Goal: Find contact information: Find contact information

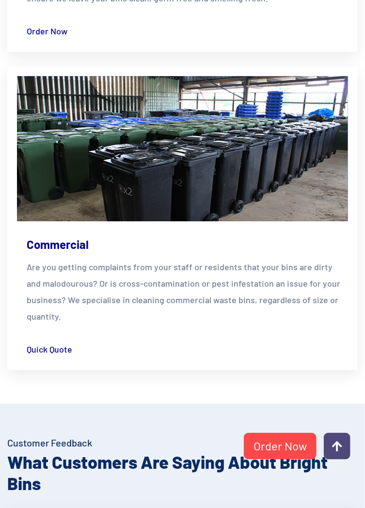
scroll to position [2468, 0]
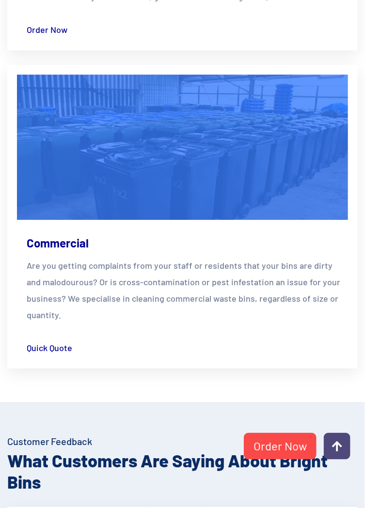
click at [324, 359] on div "Commercial Are you getting complaints from your staff or residents that your bi…" at bounding box center [182, 289] width 331 height 139
click at [333, 323] on p "Are you getting complaints from your staff or residents that your bins are dirt…" at bounding box center [187, 290] width 321 height 66
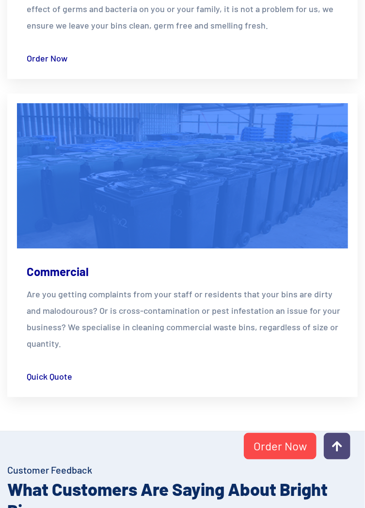
scroll to position [2429, 0]
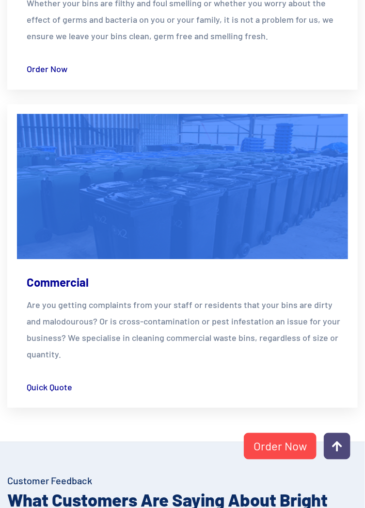
click at [344, 321] on div "Commercial Are you getting complaints from your staff or residents that your bi…" at bounding box center [182, 328] width 331 height 139
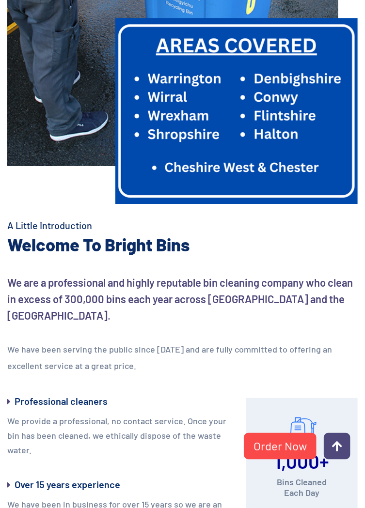
scroll to position [686, 0]
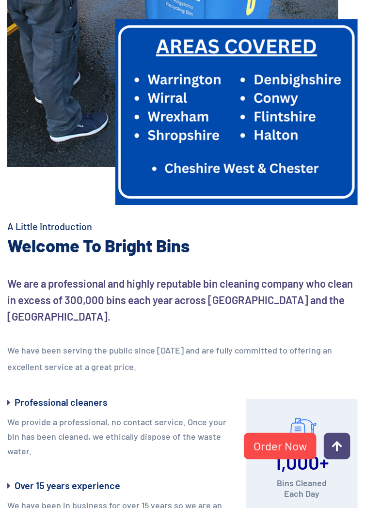
click at [301, 205] on img at bounding box center [236, 112] width 242 height 186
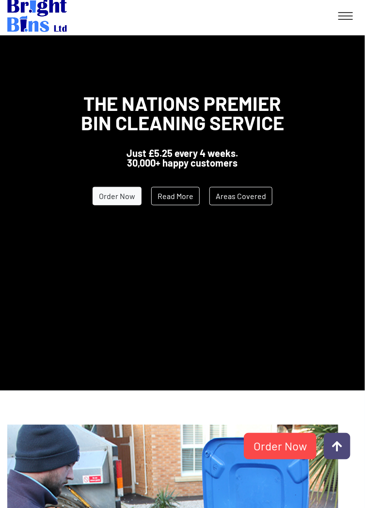
scroll to position [0, 0]
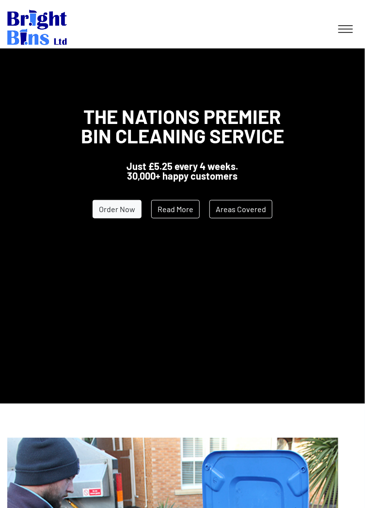
click at [180, 216] on link "Read More" at bounding box center [175, 209] width 48 height 18
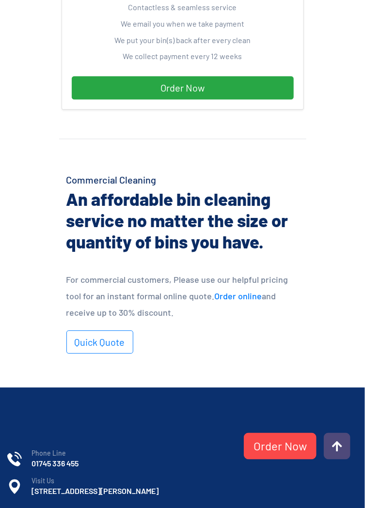
scroll to position [396, 0]
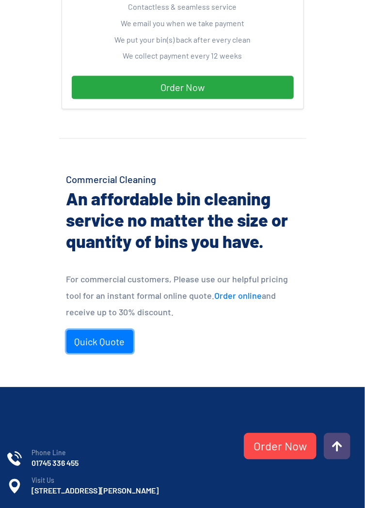
click at [117, 345] on link "Quick Quote" at bounding box center [99, 341] width 67 height 23
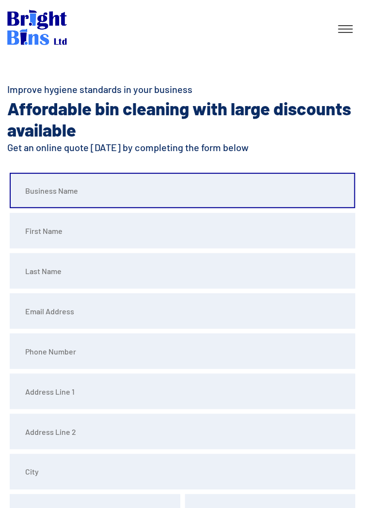
click at [33, 194] on input "text" at bounding box center [183, 190] width 346 height 35
type input "The Pointe RTM Company"
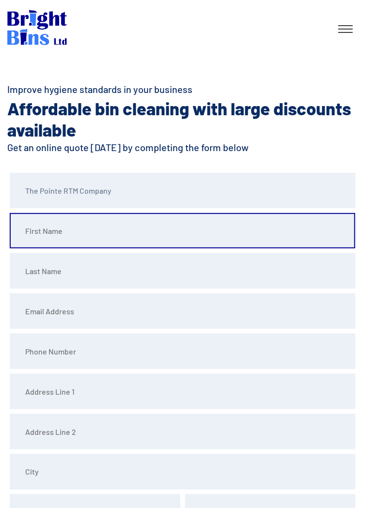
click at [33, 232] on input "text" at bounding box center [183, 230] width 346 height 35
type input "Sylvia"
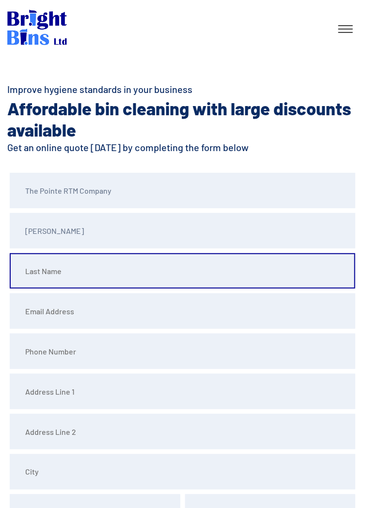
click at [34, 272] on input "text" at bounding box center [183, 270] width 346 height 35
type input "Clegg"
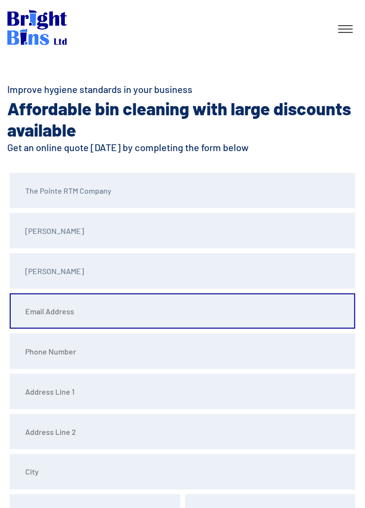
click at [31, 314] on input "email" at bounding box center [183, 311] width 346 height 35
click at [27, 313] on input "email" at bounding box center [183, 311] width 346 height 35
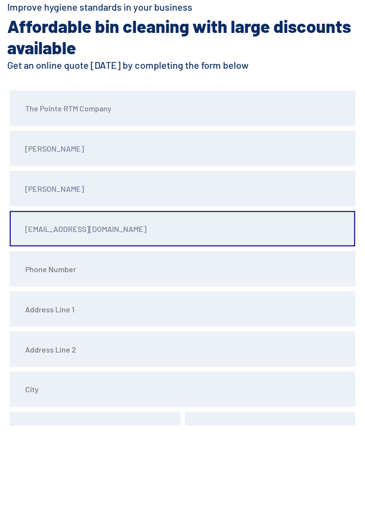
type input "cleggpeter@sky.com"
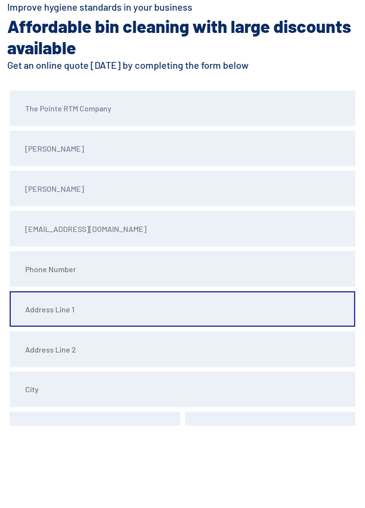
click at [32, 394] on input "text" at bounding box center [183, 391] width 346 height 35
type input "9b The Pointe"
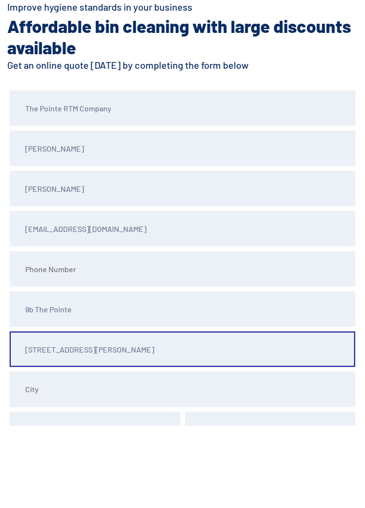
type input "9 Mellor Road"
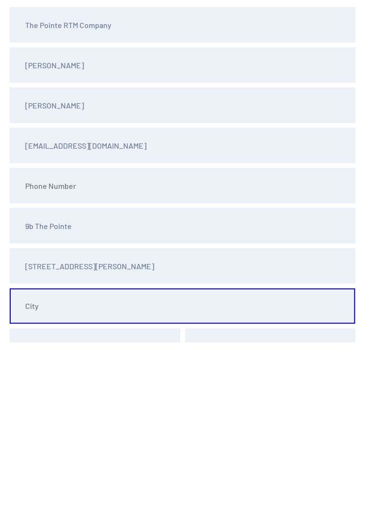
scroll to position [114, 0]
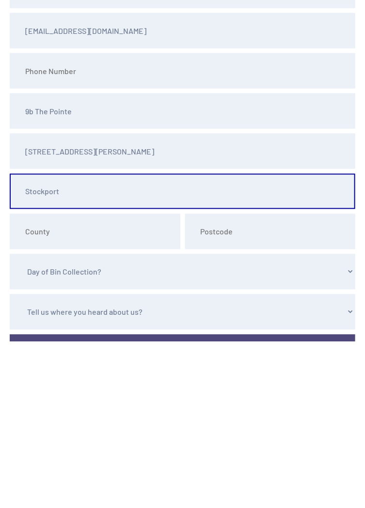
type input "Stockport"
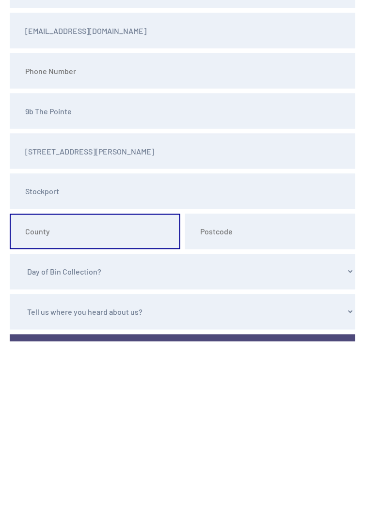
click at [30, 401] on input "text" at bounding box center [95, 398] width 171 height 35
type input "Cheshire"
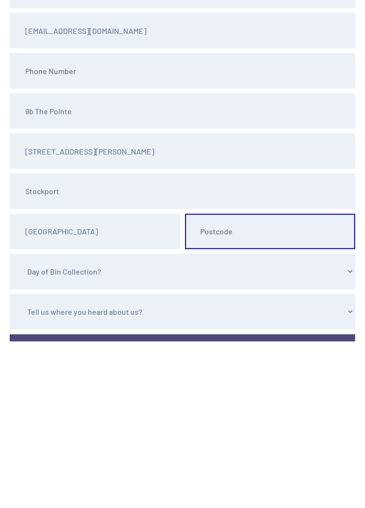
click at [205, 399] on input "text" at bounding box center [270, 398] width 171 height 35
type input "SK8 5AT"
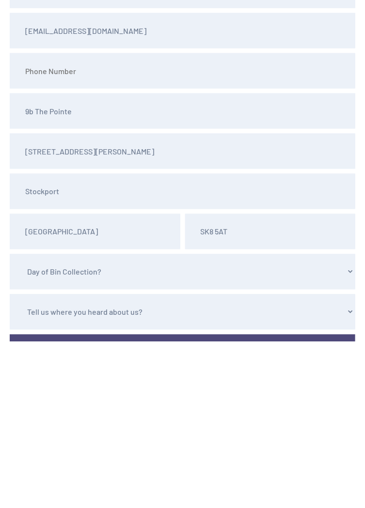
click at [31, 440] on select "Day of Bin Collection? Monday Tuesday Wednesday Thursday Friday" at bounding box center [183, 438] width 346 height 35
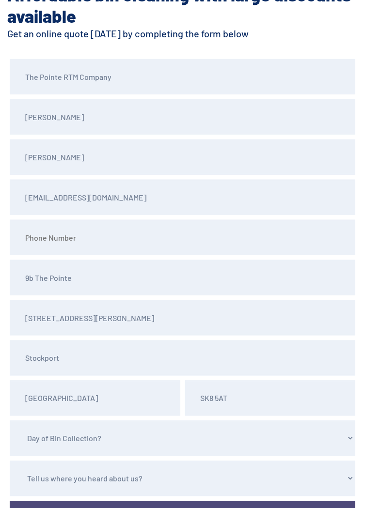
select select "Thursday"
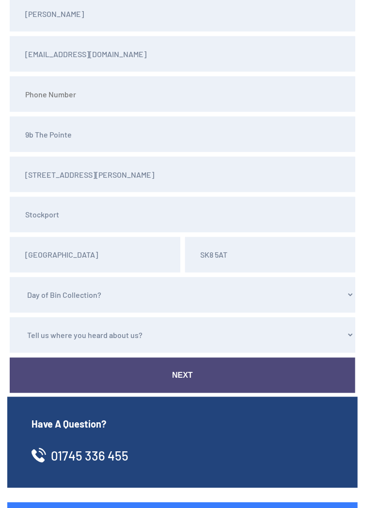
scroll to position [258, 0]
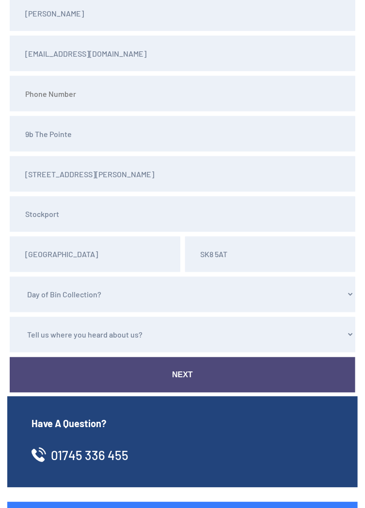
click at [29, 337] on select "Tell us where you heard about us? Word of Mouth Leaflet Sticker On Bin Spoke To…" at bounding box center [183, 334] width 346 height 35
select select "Google"
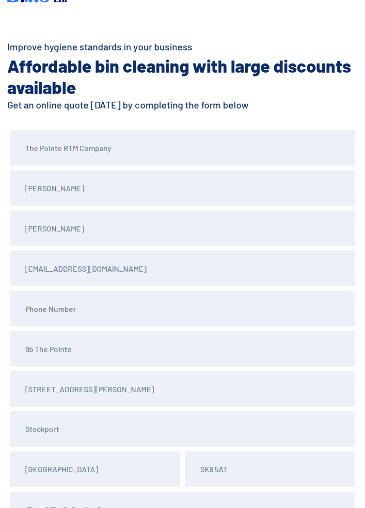
scroll to position [43, 0]
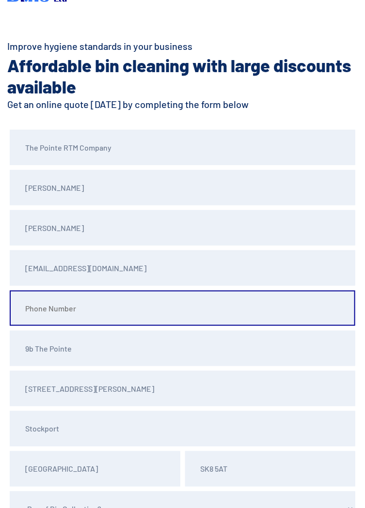
click at [31, 313] on input "tel" at bounding box center [183, 308] width 346 height 35
click at [45, 308] on input "01610900" at bounding box center [183, 308] width 346 height 35
click at [54, 311] on input "016900" at bounding box center [183, 308] width 346 height 35
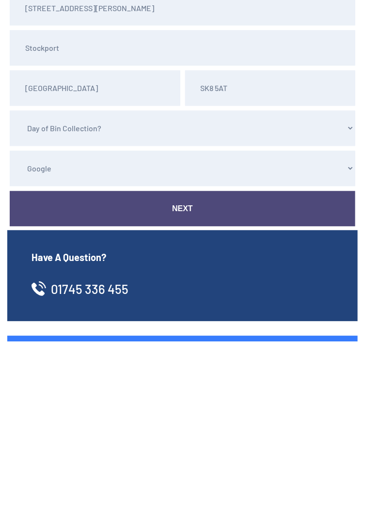
scroll to position [258, 0]
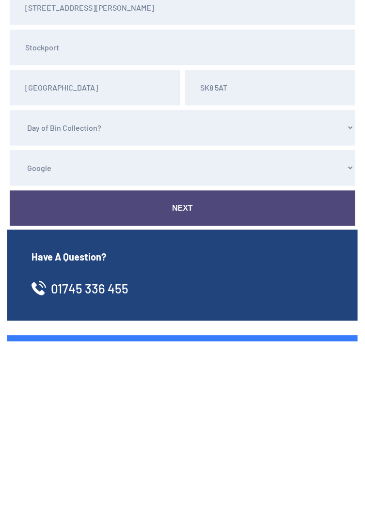
type input "0169007830"
click at [185, 377] on link "Next" at bounding box center [183, 375] width 346 height 35
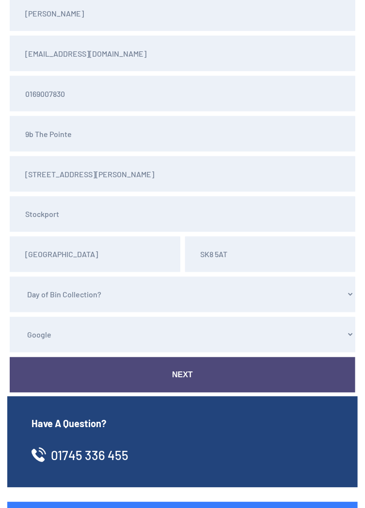
scroll to position [292, 0]
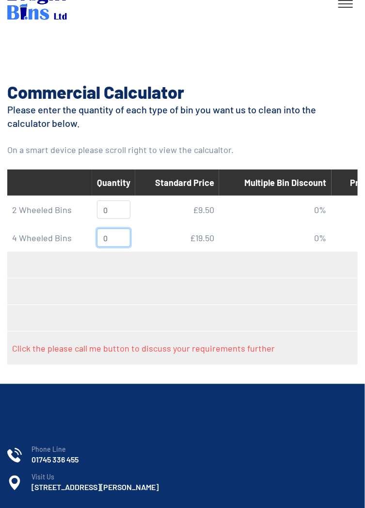
click at [115, 240] on input "0" at bounding box center [113, 238] width 33 height 18
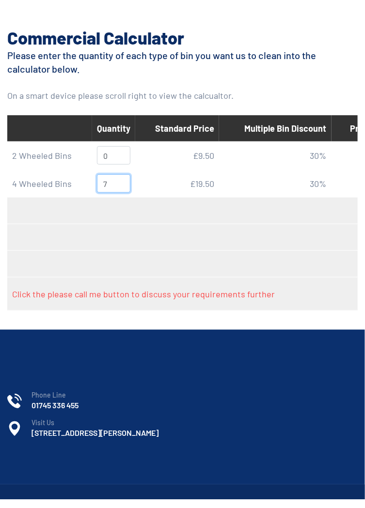
type input "0"
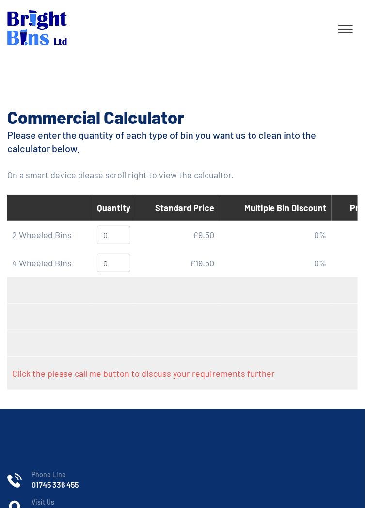
click at [31, 497] on ul "Phone Line [PHONE_NUMBER] Visit Us [STREET_ADDRESS][PERSON_NAME]" at bounding box center [182, 496] width 350 height 50
click at [31, 498] on li "Visit Us [STREET_ADDRESS][PERSON_NAME]" at bounding box center [182, 508] width 350 height 20
click at [31, 507] on span "Visit Us" at bounding box center [194, 503] width 326 height 10
click at [31, 498] on span "Visit Us" at bounding box center [194, 503] width 326 height 10
click at [31, 507] on span "Visit Us" at bounding box center [194, 503] width 326 height 10
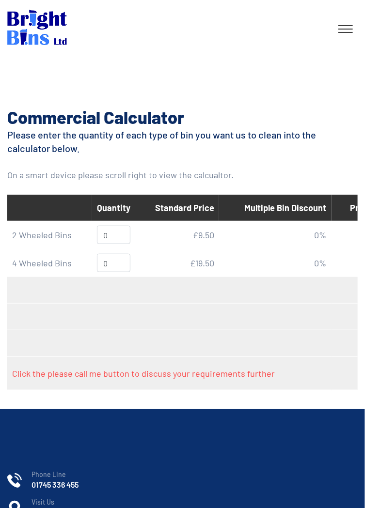
click at [31, 507] on span "Visit Us" at bounding box center [194, 503] width 326 height 10
click at [31, 497] on ul "Phone Line 01745 336 455 Visit Us UNIT 2 BRIDGE BUSINESS PARK, MARSH RD, RHYL, …" at bounding box center [182, 496] width 350 height 50
click at [32, 507] on span "Visit Us" at bounding box center [194, 503] width 326 height 10
click at [32, 497] on ul "Phone Line 01745 336 455 Visit Us UNIT 2 BRIDGE BUSINESS PARK, MARSH RD, RHYL, …" at bounding box center [182, 496] width 350 height 50
click at [31, 497] on ul "Phone Line 01745 336 455 Visit Us UNIT 2 BRIDGE BUSINESS PARK, MARSH RD, RHYL, …" at bounding box center [182, 496] width 350 height 50
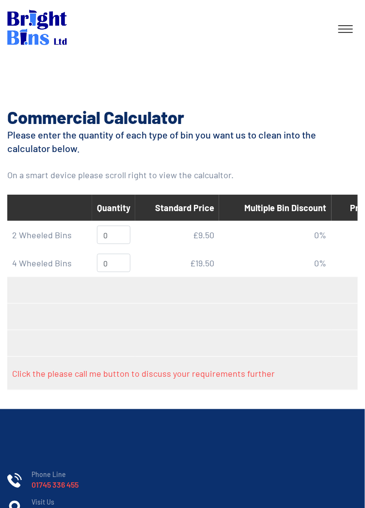
click at [31, 497] on ul "Phone Line 01745 336 455 Visit Us UNIT 2 BRIDGE BUSINESS PARK, MARSH RD, RHYL, …" at bounding box center [182, 496] width 350 height 50
click at [40, 488] on link "01745 336 455" at bounding box center [54, 485] width 47 height 11
click at [31, 507] on span "Visit Us" at bounding box center [194, 503] width 326 height 10
click at [31, 497] on ul "Phone Line 01745 336 455 Visit Us UNIT 2 BRIDGE BUSINESS PARK, MARSH RD, RHYL, …" at bounding box center [182, 496] width 350 height 50
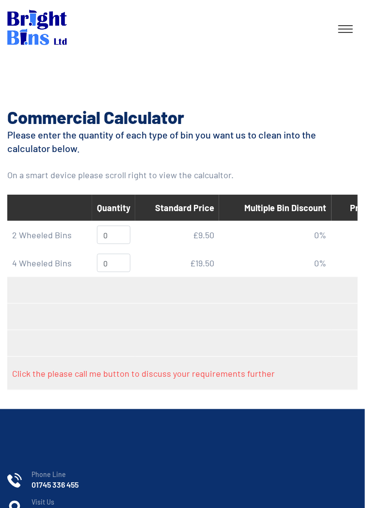
click at [31, 507] on span "Visit Us" at bounding box center [194, 503] width 326 height 10
click at [31, 497] on ul "Phone Line 01745 336 455 Visit Us UNIT 2 BRIDGE BUSINESS PARK, MARSH RD, RHYL, …" at bounding box center [182, 496] width 350 height 50
click at [32, 506] on span "Visit Us" at bounding box center [194, 503] width 326 height 10
click at [40, 499] on span "Visit Us" at bounding box center [194, 503] width 326 height 10
click at [32, 506] on span "Visit Us" at bounding box center [194, 503] width 326 height 10
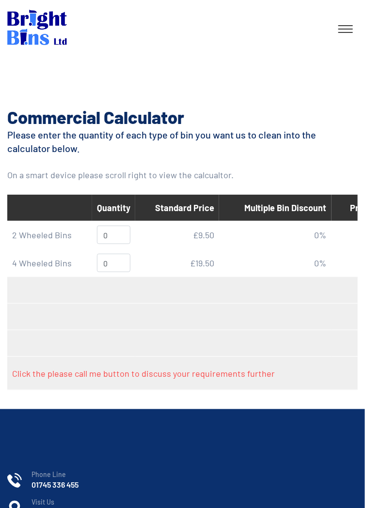
click at [31, 508] on h6 "[STREET_ADDRESS][PERSON_NAME]" at bounding box center [194, 513] width 326 height 11
click at [32, 498] on span "Visit Us" at bounding box center [194, 503] width 326 height 10
click at [40, 499] on span "Visit Us" at bounding box center [194, 503] width 326 height 10
click at [31, 507] on span "Visit Us" at bounding box center [194, 503] width 326 height 10
click at [32, 507] on span "Visit Us" at bounding box center [194, 503] width 326 height 10
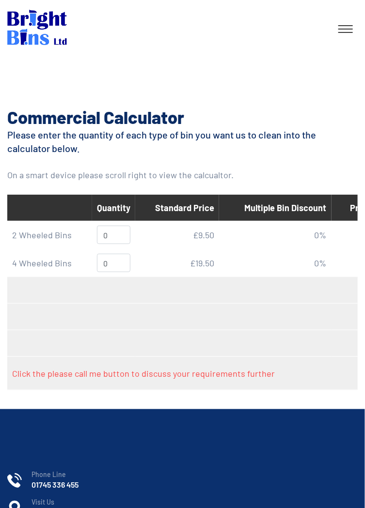
click at [40, 497] on ul "Phone Line 01745 336 455 Visit Us UNIT 2 BRIDGE BUSINESS PARK, MARSH RD, RHYL, …" at bounding box center [182, 496] width 350 height 50
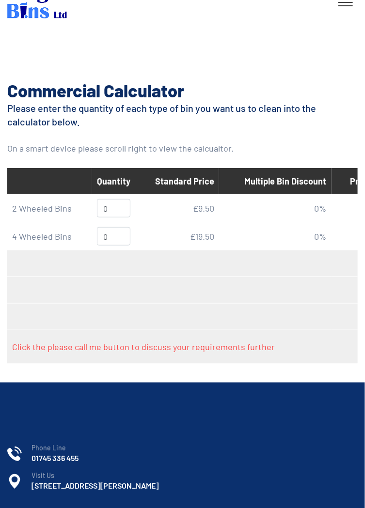
scroll to position [24, 0]
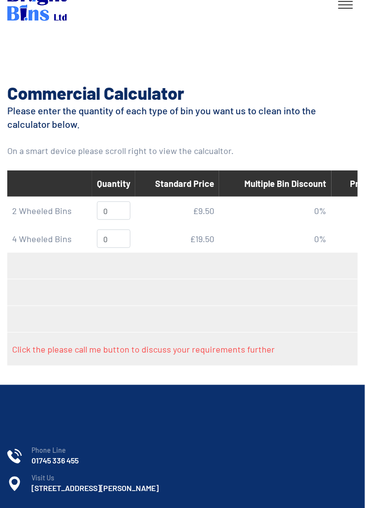
click at [40, 488] on h6 "[STREET_ADDRESS][PERSON_NAME]" at bounding box center [194, 489] width 326 height 11
click at [32, 506] on div "Phone Line 01745 336 455 Visit Us UNIT 2 BRIDGE BUSINESS PARK, MARSH RD, RHYL, …" at bounding box center [182, 471] width 350 height 89
click at [32, 507] on div "Phone Line 01745 336 455 Visit Us UNIT 2 BRIDGE BUSINESS PARK, MARSH RD, RHYL, …" at bounding box center [182, 471] width 350 height 89
click at [59, 507] on div "Phone Line 01745 336 455 Visit Us UNIT 2 BRIDGE BUSINESS PARK, MARSH RD, RHYL, …" at bounding box center [182, 471] width 350 height 89
click at [40, 488] on h6 "[STREET_ADDRESS][PERSON_NAME]" at bounding box center [194, 489] width 326 height 11
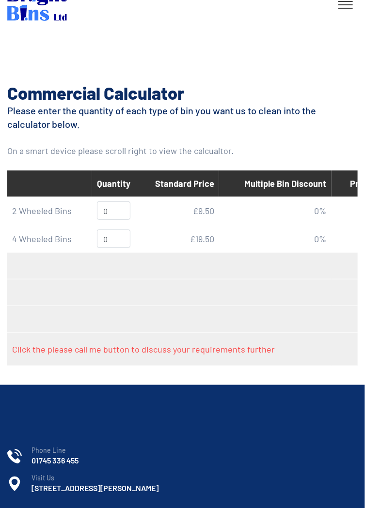
click at [32, 507] on div "Phone Line 01745 336 455 Visit Us UNIT 2 BRIDGE BUSINESS PARK, MARSH RD, RHYL, …" at bounding box center [182, 471] width 350 height 89
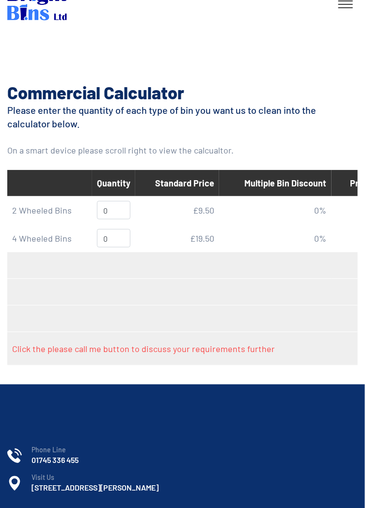
click at [40, 490] on h6 "[STREET_ADDRESS][PERSON_NAME]" at bounding box center [194, 488] width 326 height 11
click at [31, 507] on div "Phone Line 01745 336 455 Visit Us UNIT 2 BRIDGE BUSINESS PARK, MARSH RD, RHYL, …" at bounding box center [182, 470] width 350 height 89
click at [49, 498] on div "Phone Line 01745 336 455 Visit Us UNIT 2 BRIDGE BUSINESS PARK, MARSH RD, RHYL, …" at bounding box center [182, 470] width 350 height 89
click at [32, 506] on div "Phone Line 01745 336 455 Visit Us UNIT 2 BRIDGE BUSINESS PARK, MARSH RD, RHYL, …" at bounding box center [182, 470] width 350 height 89
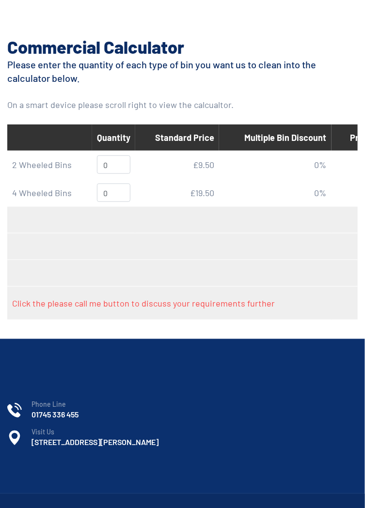
scroll to position [71, 0]
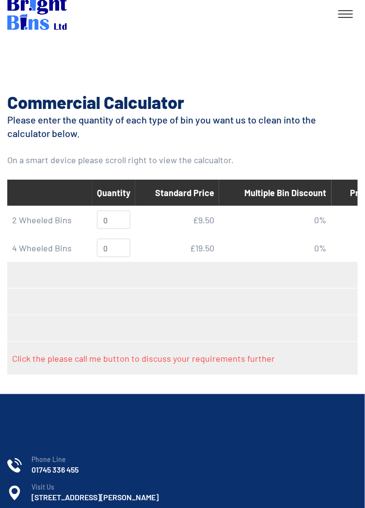
scroll to position [0, 0]
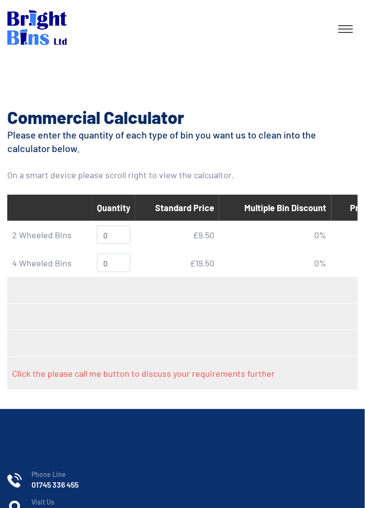
click at [31, 507] on span "Visit Us" at bounding box center [194, 503] width 326 height 10
click at [32, 506] on span "Visit Us" at bounding box center [194, 503] width 326 height 10
click at [31, 507] on span "Visit Us" at bounding box center [194, 503] width 326 height 10
click at [31, 507] on li "Visit Us UNIT 2 BRIDGE BUSINESS PARK, MARSH RD, RHYL, DENBIGHSHIRE, LL18 2QA" at bounding box center [182, 508] width 350 height 20
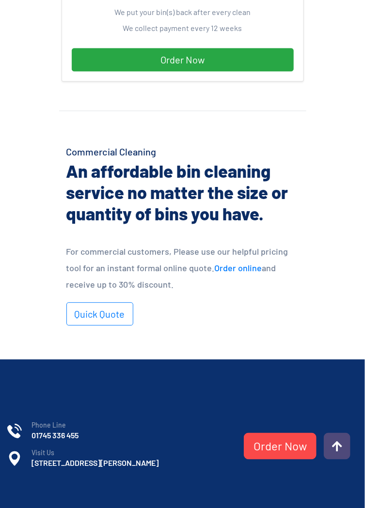
click at [31, 507] on div "Phone Line 01745 336 455 Visit Us UNIT 2 BRIDGE BUSINESS PARK, MARSH RD, RHYL, …" at bounding box center [182, 437] width 365 height 155
click at [23, 506] on div "Phone Line 01745 336 455 Visit Us UNIT 2 BRIDGE BUSINESS PARK, MARSH RD, RHYL, …" at bounding box center [182, 437] width 365 height 155
click at [31, 507] on div "Phone Line 01745 336 455 Visit Us UNIT 2 BRIDGE BUSINESS PARK, MARSH RD, RHYL, …" at bounding box center [182, 437] width 365 height 155
click at [58, 499] on div "Phone Line 01745 336 455 Visit Us UNIT 2 BRIDGE BUSINESS PARK, MARSH RD, RHYL, …" at bounding box center [182, 437] width 365 height 155
click at [31, 507] on div "Phone Line 01745 336 455 Visit Us UNIT 2 BRIDGE BUSINESS PARK, MARSH RD, RHYL, …" at bounding box center [182, 437] width 365 height 155
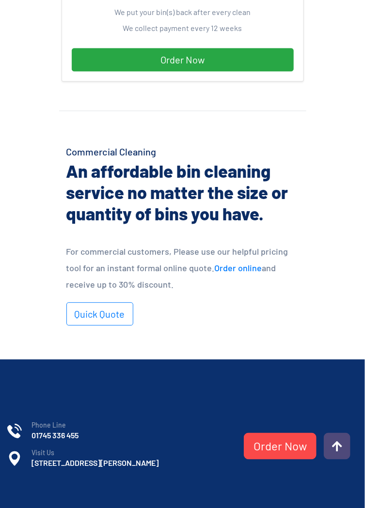
click at [50, 498] on div "Phone Line 01745 336 455 Visit Us UNIT 2 BRIDGE BUSINESS PARK, MARSH RD, RHYL, …" at bounding box center [182, 437] width 365 height 155
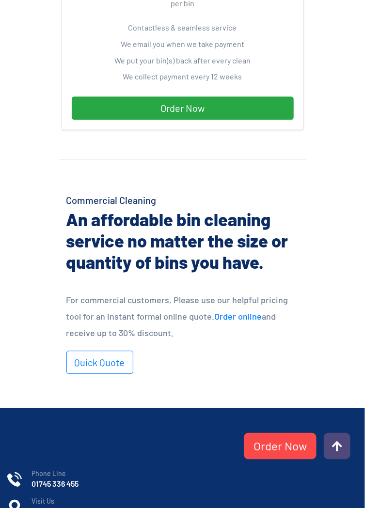
scroll to position [367, 0]
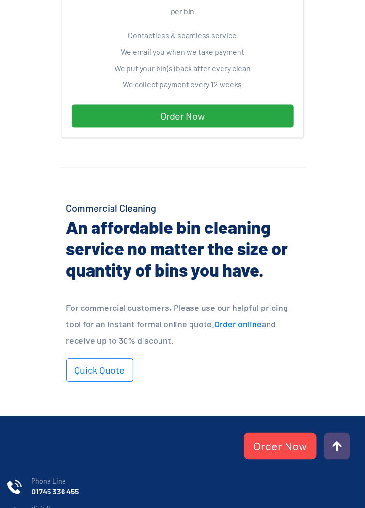
click at [58, 495] on link "01745 336 455" at bounding box center [54, 492] width 47 height 11
click at [31, 507] on span "Visit Us" at bounding box center [194, 510] width 326 height 10
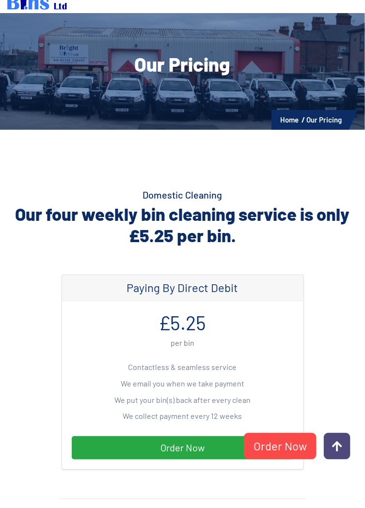
scroll to position [0, 0]
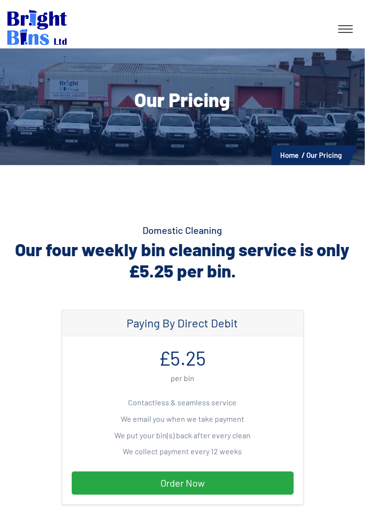
click at [77, 508] on div "Paying By Direct Debit £5.25 per bin Contactless & seamless service We email yo…" at bounding box center [182, 413] width 257 height 207
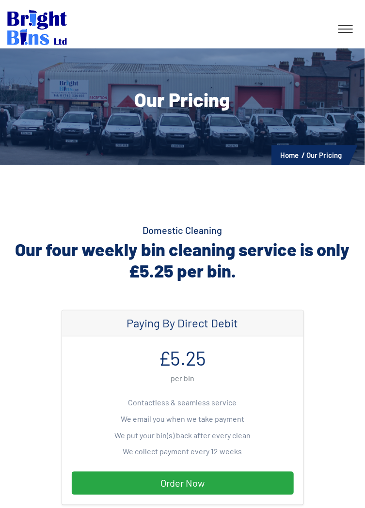
click at [78, 508] on div "Paying By Direct Debit £5.25 per bin Contactless & seamless service We email yo…" at bounding box center [182, 413] width 257 height 207
click at [77, 507] on div "Paying By Direct Debit £5.25 per bin Contactless & seamless service We email yo…" at bounding box center [182, 413] width 257 height 207
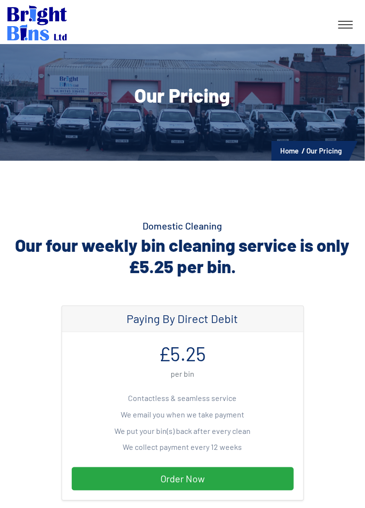
click at [78, 507] on div "Paying By Direct Debit £5.25 per bin Contactless & seamless service We email yo…" at bounding box center [182, 409] width 257 height 207
click at [77, 507] on div "Paying By Direct Debit £5.25 per bin Contactless & seamless service We email yo…" at bounding box center [182, 409] width 257 height 207
click at [78, 508] on div "Paying By Direct Debit £5.25 per bin Contactless & seamless service We email yo…" at bounding box center [182, 409] width 257 height 207
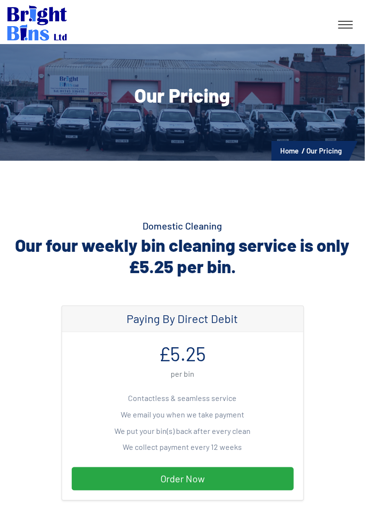
click at [78, 507] on div "Paying By Direct Debit £5.25 per bin Contactless & seamless service We email yo…" at bounding box center [182, 409] width 257 height 207
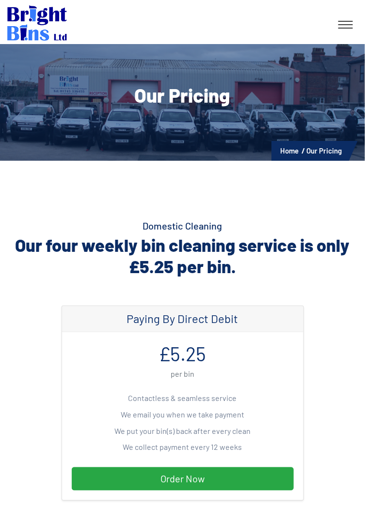
click at [77, 507] on div "Paying By Direct Debit £5.25 per bin Contactless & seamless service We email yo…" at bounding box center [182, 409] width 257 height 207
click at [78, 507] on div "Paying By Direct Debit £5.25 per bin Contactless & seamless service We email yo…" at bounding box center [182, 409] width 257 height 207
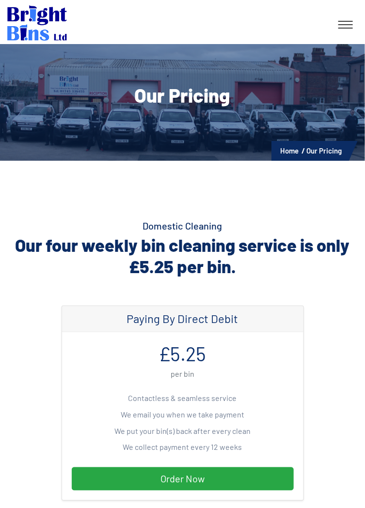
click at [348, 27] on link at bounding box center [345, 24] width 24 height 17
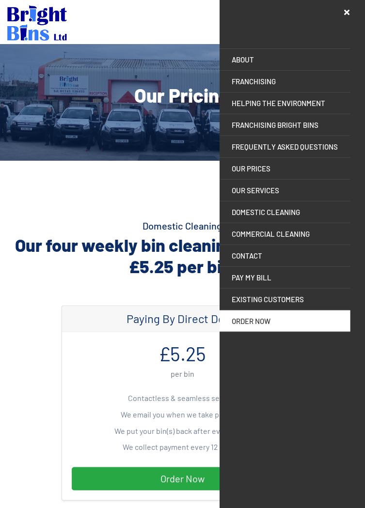
scroll to position [0, 0]
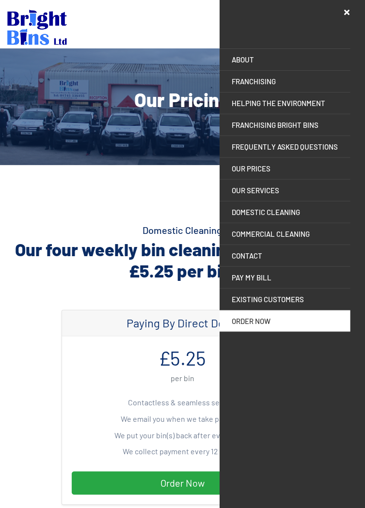
click at [78, 507] on div "Paying By Direct Debit £5.25 per bin Contactless & seamless service We email yo…" at bounding box center [182, 413] width 257 height 207
click at [77, 507] on div "Paying By Direct Debit £5.25 per bin Contactless & seamless service We email yo…" at bounding box center [182, 413] width 257 height 207
click at [78, 507] on div "Paying By Direct Debit £5.25 per bin Contactless & seamless service We email yo…" at bounding box center [182, 413] width 257 height 207
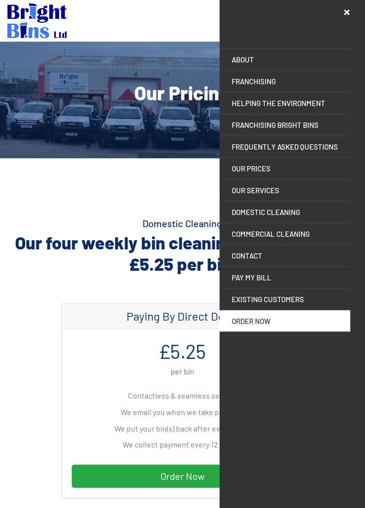
scroll to position [8, 0]
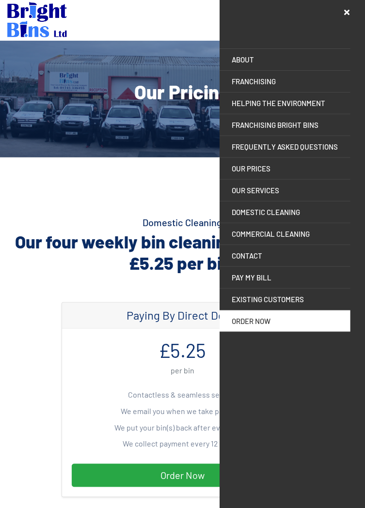
click at [77, 507] on div "Paying By Direct Debit £5.25 per bin Contactless & seamless service We email yo…" at bounding box center [182, 405] width 257 height 207
click at [78, 507] on div "Paying By Direct Debit £5.25 per bin Contactless & seamless service We email yo…" at bounding box center [182, 405] width 257 height 207
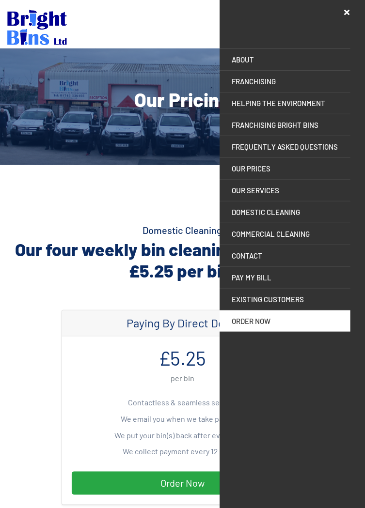
click at [77, 506] on div "Paying By Direct Debit £5.25 per bin Contactless & seamless service We email yo…" at bounding box center [182, 413] width 257 height 207
click at [78, 507] on div "Paying By Direct Debit £5.25 per bin Contactless & seamless service We email yo…" at bounding box center [182, 413] width 257 height 207
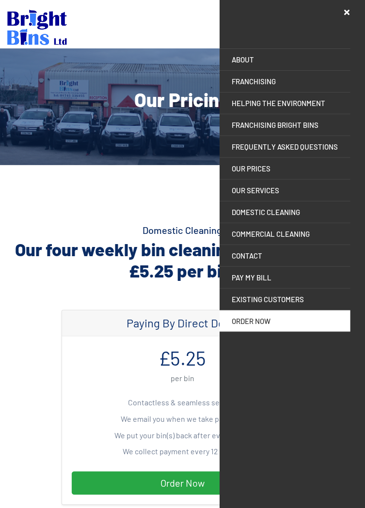
click at [78, 507] on div "Paying By Direct Debit £5.25 per bin Contactless & seamless service We email yo…" at bounding box center [182, 413] width 257 height 207
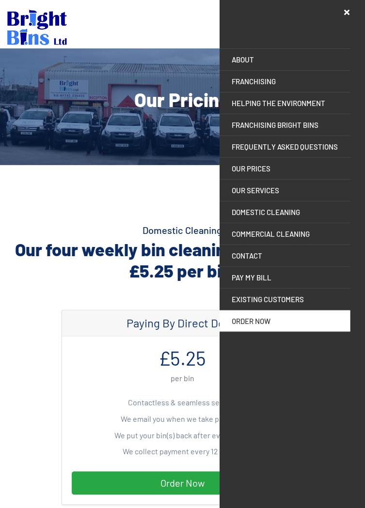
click at [78, 507] on div "Paying By Direct Debit £5.25 per bin Contactless & seamless service We email yo…" at bounding box center [182, 413] width 257 height 207
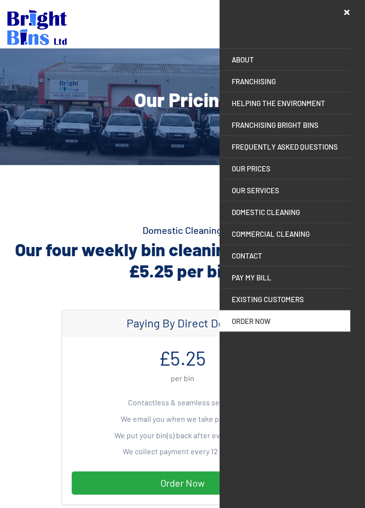
click at [78, 507] on div "Paying By Direct Debit £5.25 per bin Contactless & seamless service We email yo…" at bounding box center [182, 413] width 257 height 207
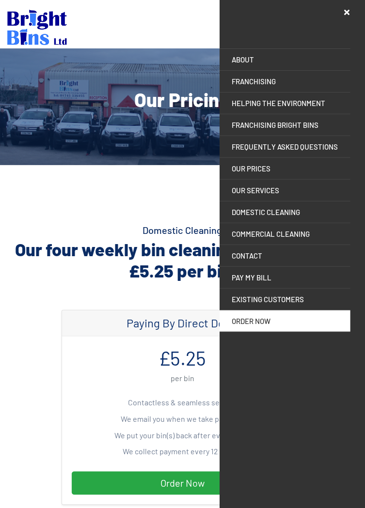
click at [78, 507] on div "Paying By Direct Debit £5.25 per bin Contactless & seamless service We email yo…" at bounding box center [182, 413] width 257 height 207
click at [78, 506] on div "Paying By Direct Debit £5.25 per bin Contactless & seamless service We email yo…" at bounding box center [182, 413] width 257 height 207
click at [78, 507] on div "Paying By Direct Debit £5.25 per bin Contactless & seamless service We email yo…" at bounding box center [182, 413] width 257 height 207
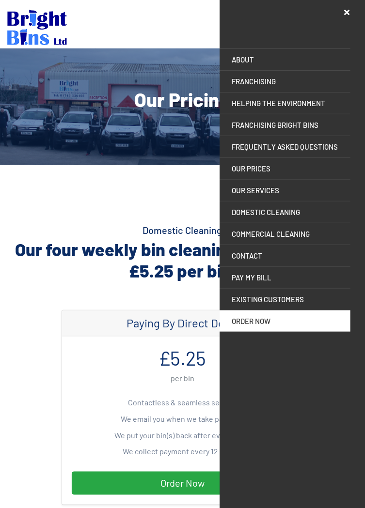
click at [78, 507] on div "Paying By Direct Debit £5.25 per bin Contactless & seamless service We email yo…" at bounding box center [182, 413] width 257 height 207
click at [59, 497] on div "Paying By Direct Debit £5.25 per bin Contactless & seamless service We email yo…" at bounding box center [182, 413] width 257 height 207
click at [78, 507] on div "Paying By Direct Debit £5.25 per bin Contactless & seamless service We email yo…" at bounding box center [182, 413] width 257 height 207
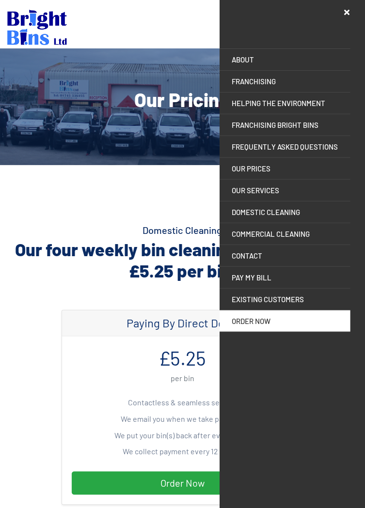
click at [78, 507] on div "Paying By Direct Debit £5.25 per bin Contactless & seamless service We email yo…" at bounding box center [182, 413] width 257 height 207
click at [78, 506] on div "Paying By Direct Debit £5.25 per bin Contactless & seamless service We email yo…" at bounding box center [182, 413] width 257 height 207
click at [78, 507] on div "Paying By Direct Debit £5.25 per bin Contactless & seamless service We email yo…" at bounding box center [182, 413] width 257 height 207
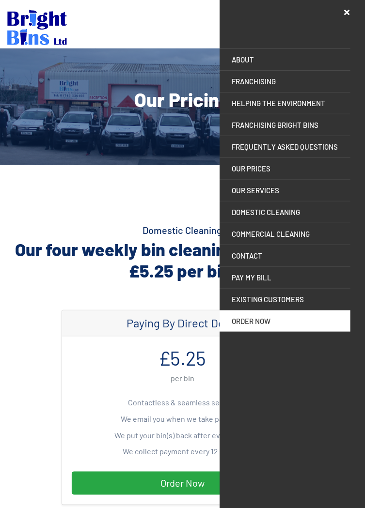
click at [78, 507] on div "Paying By Direct Debit £5.25 per bin Contactless & seamless service We email yo…" at bounding box center [182, 413] width 257 height 207
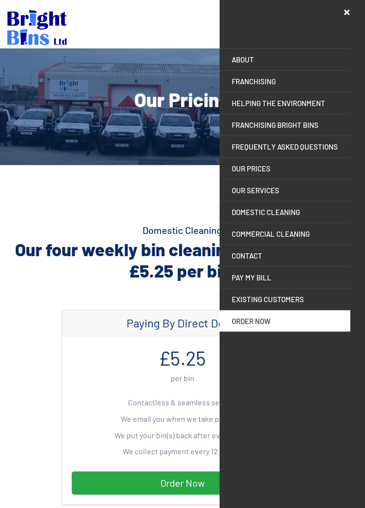
click at [78, 507] on div "Paying By Direct Debit £5.25 per bin Contactless & seamless service We email yo…" at bounding box center [182, 413] width 257 height 207
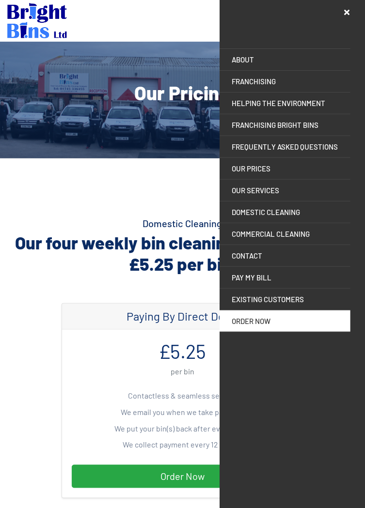
click at [300, 128] on link "Franchising Bright Bins" at bounding box center [285, 124] width 131 height 21
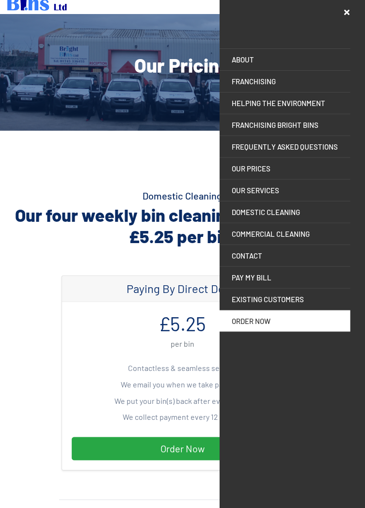
scroll to position [47, 0]
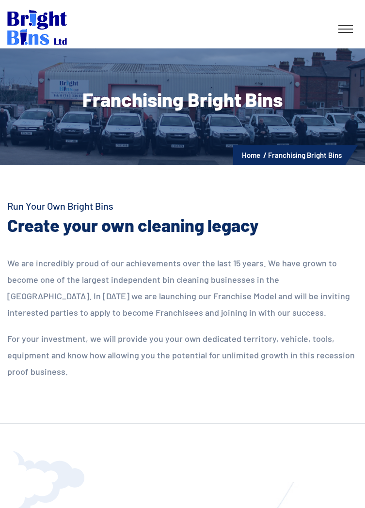
click at [78, 506] on div at bounding box center [30, 499] width 109 height 97
click at [78, 507] on div at bounding box center [30, 499] width 109 height 97
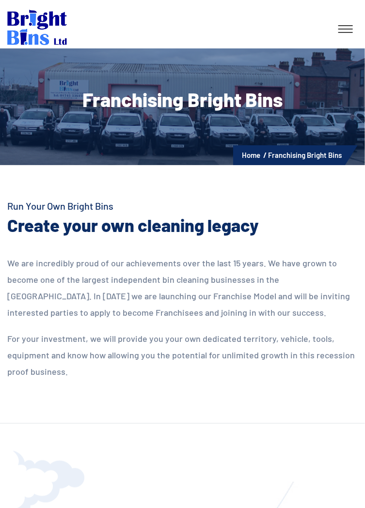
click at [78, 507] on div at bounding box center [30, 499] width 109 height 97
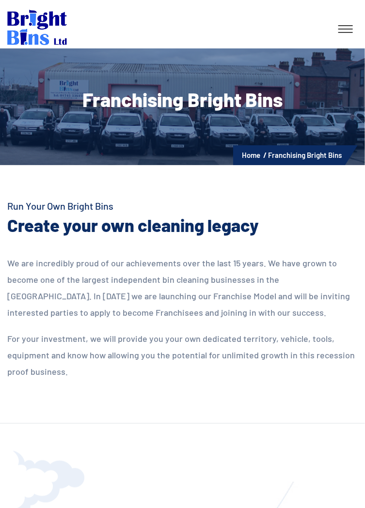
click at [78, 507] on div at bounding box center [30, 499] width 109 height 97
click at [59, 497] on div at bounding box center [30, 499] width 109 height 97
click at [77, 508] on div at bounding box center [30, 499] width 109 height 97
click at [50, 498] on div at bounding box center [30, 499] width 109 height 97
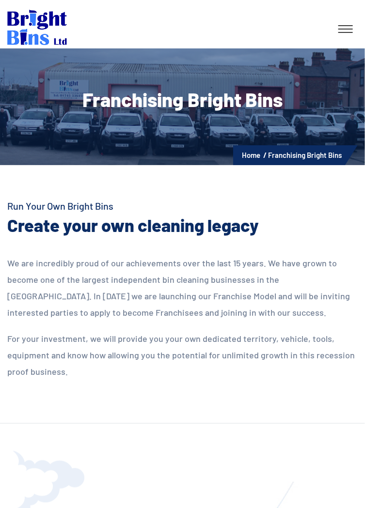
click at [23, 506] on div at bounding box center [30, 499] width 109 height 97
click at [23, 507] on div at bounding box center [30, 499] width 109 height 97
click at [23, 506] on div at bounding box center [30, 499] width 109 height 97
click at [31, 507] on div at bounding box center [30, 499] width 109 height 97
click at [23, 506] on div at bounding box center [30, 499] width 109 height 97
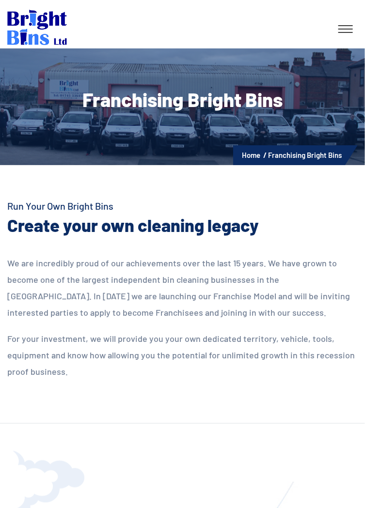
click at [23, 500] on div at bounding box center [30, 499] width 109 height 97
click at [23, 506] on div at bounding box center [30, 499] width 109 height 97
click at [23, 500] on div at bounding box center [30, 499] width 109 height 97
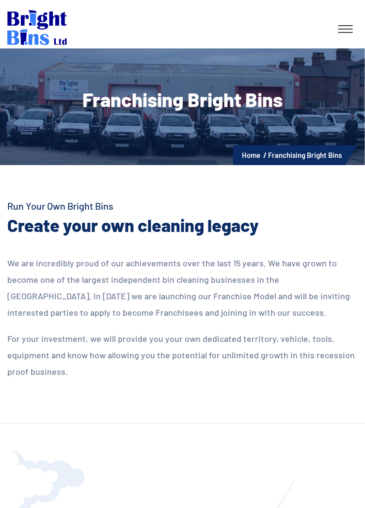
click at [78, 507] on div at bounding box center [30, 499] width 109 height 97
click at [78, 506] on div at bounding box center [30, 499] width 109 height 97
click at [78, 507] on div at bounding box center [30, 499] width 109 height 97
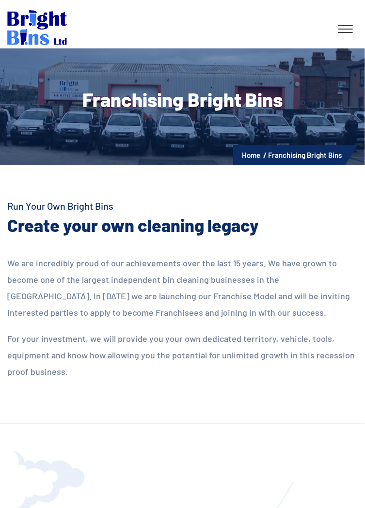
click at [78, 506] on div at bounding box center [30, 499] width 109 height 97
click at [349, 28] on link at bounding box center [345, 28] width 24 height 17
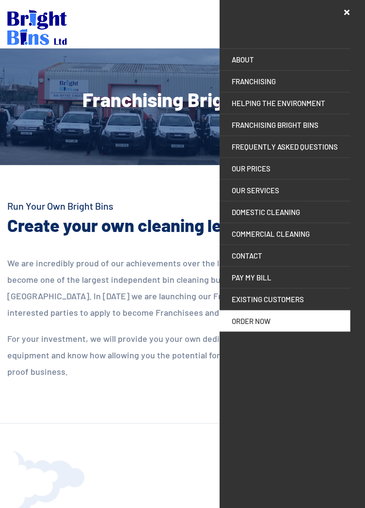
click at [78, 506] on div at bounding box center [30, 499] width 109 height 97
click at [78, 507] on div at bounding box center [30, 499] width 109 height 97
click at [78, 506] on div at bounding box center [30, 499] width 109 height 97
click at [78, 507] on div at bounding box center [30, 499] width 109 height 97
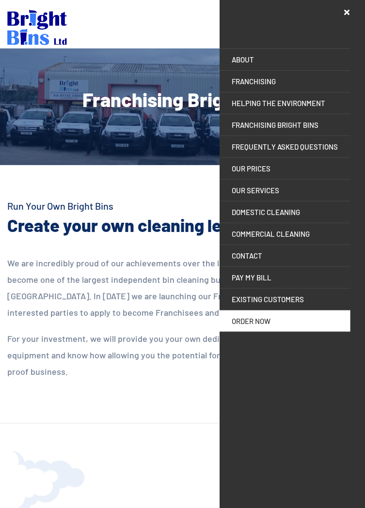
click at [78, 507] on div at bounding box center [30, 499] width 109 height 97
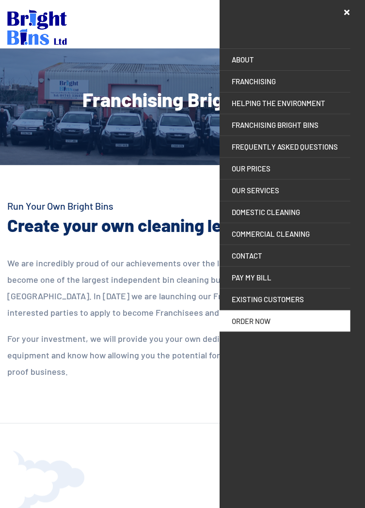
click at [78, 507] on div at bounding box center [30, 499] width 109 height 97
click at [78, 506] on div at bounding box center [30, 499] width 109 height 97
click at [78, 507] on div at bounding box center [30, 499] width 109 height 97
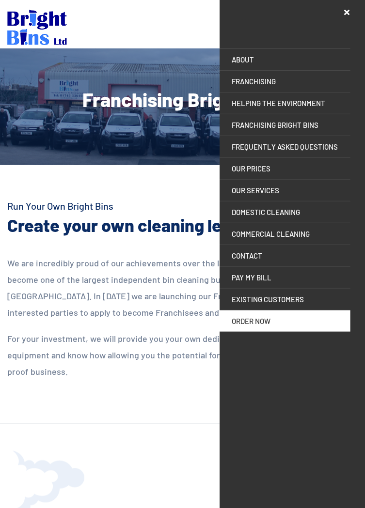
click at [78, 507] on div at bounding box center [30, 499] width 109 height 97
click at [78, 506] on div at bounding box center [30, 499] width 109 height 97
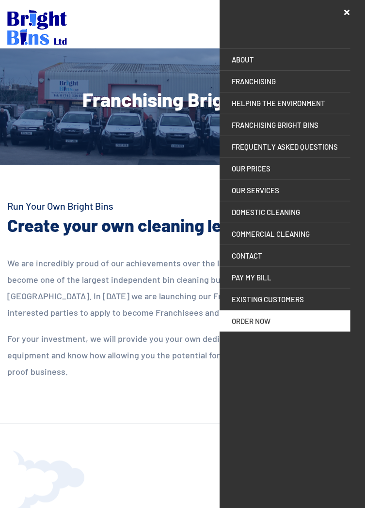
click at [78, 507] on div at bounding box center [30, 499] width 109 height 97
click at [78, 506] on div at bounding box center [30, 499] width 109 height 97
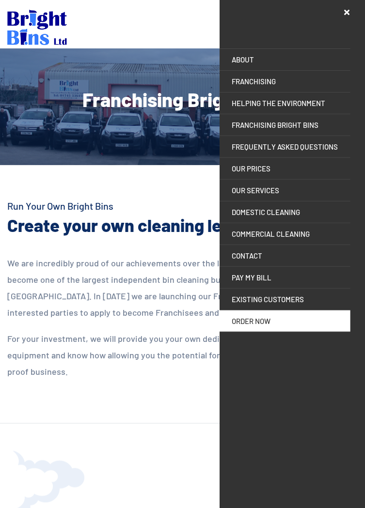
click at [78, 507] on div at bounding box center [30, 499] width 109 height 97
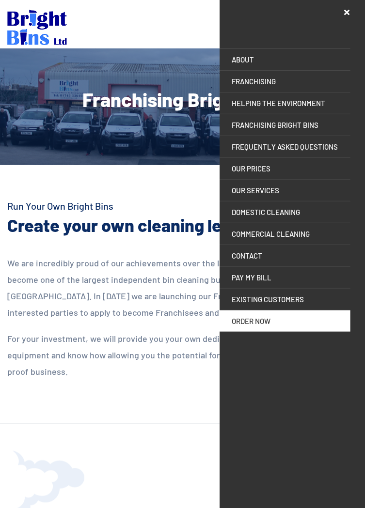
click at [78, 507] on div at bounding box center [30, 499] width 109 height 97
click at [267, 83] on link "FRANCHISING" at bounding box center [285, 81] width 131 height 21
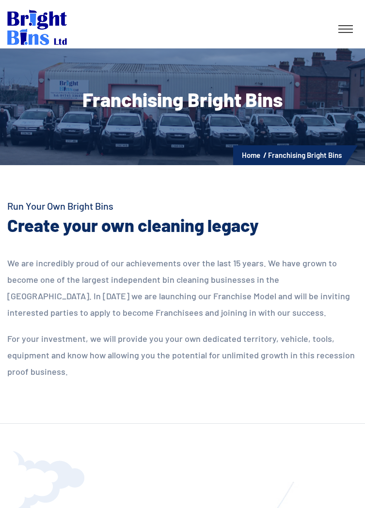
click at [78, 507] on div at bounding box center [30, 499] width 109 height 97
click at [59, 489] on div at bounding box center [30, 499] width 109 height 97
click at [23, 505] on div at bounding box center [30, 499] width 109 height 97
click at [78, 507] on div at bounding box center [30, 499] width 109 height 97
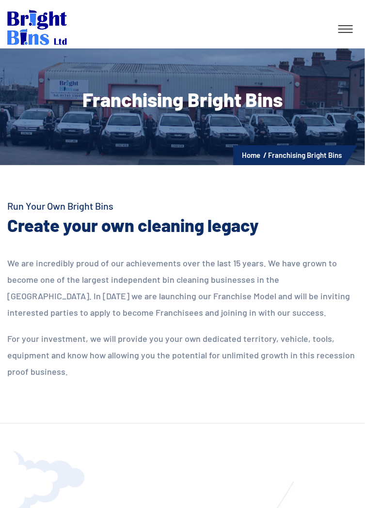
click at [77, 507] on div at bounding box center [30, 499] width 109 height 97
click at [78, 507] on div at bounding box center [30, 499] width 109 height 97
click at [78, 508] on div at bounding box center [30, 499] width 109 height 97
click at [78, 507] on div at bounding box center [30, 499] width 109 height 97
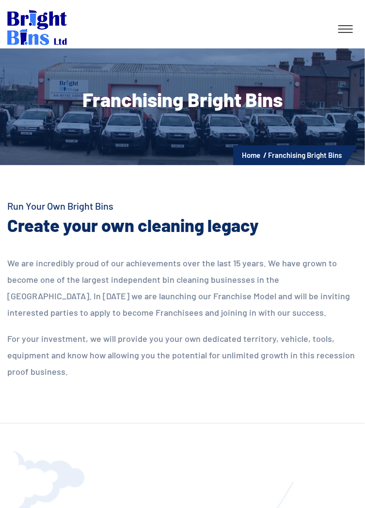
click at [78, 507] on div at bounding box center [30, 499] width 109 height 97
click at [77, 507] on div at bounding box center [30, 499] width 109 height 97
click at [78, 507] on div at bounding box center [30, 499] width 109 height 97
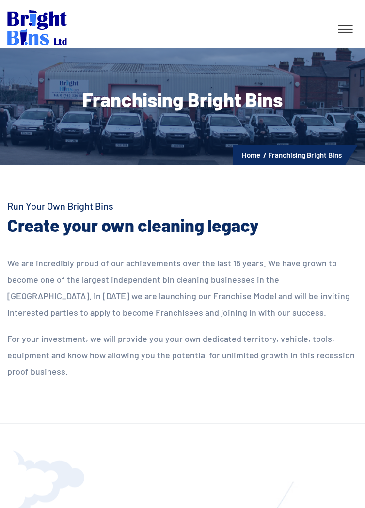
click at [77, 508] on div at bounding box center [30, 499] width 109 height 97
click at [23, 498] on div at bounding box center [30, 499] width 109 height 97
click at [23, 499] on div at bounding box center [30, 499] width 109 height 97
click at [23, 500] on div at bounding box center [30, 499] width 109 height 97
click at [23, 506] on div at bounding box center [30, 499] width 109 height 97
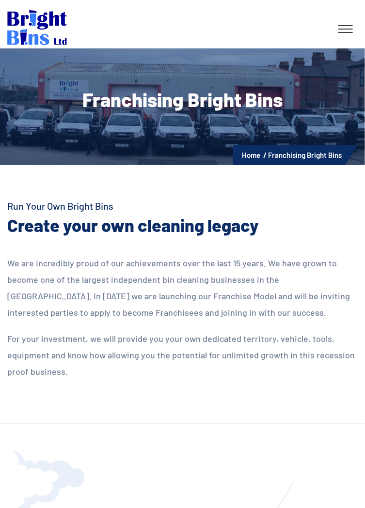
click at [22, 500] on div at bounding box center [30, 499] width 109 height 97
click at [23, 506] on div at bounding box center [30, 499] width 109 height 97
click at [22, 505] on div at bounding box center [30, 499] width 109 height 97
click at [23, 506] on div at bounding box center [30, 499] width 109 height 97
click at [22, 505] on div at bounding box center [30, 499] width 109 height 97
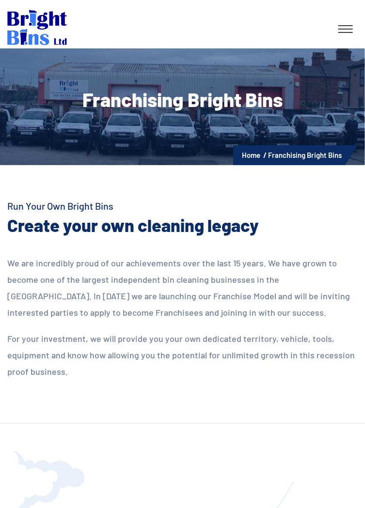
click at [23, 506] on div at bounding box center [30, 499] width 109 height 97
click at [77, 508] on div at bounding box center [30, 499] width 109 height 97
click at [78, 507] on div at bounding box center [30, 499] width 109 height 97
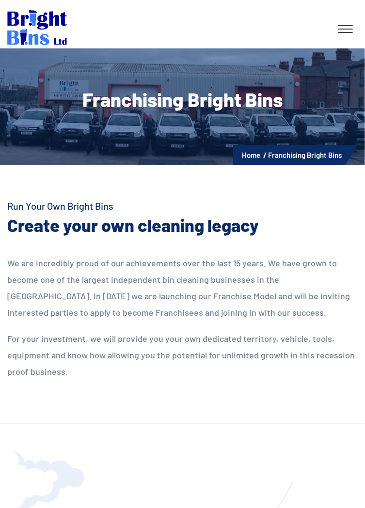
click at [78, 507] on div at bounding box center [30, 499] width 109 height 97
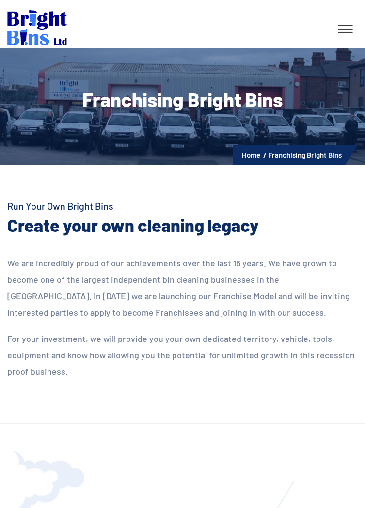
click at [78, 507] on div at bounding box center [30, 499] width 109 height 97
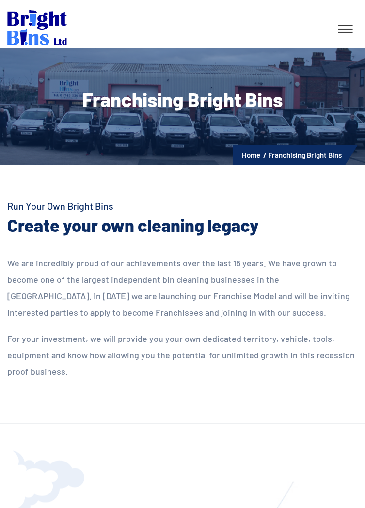
click at [78, 507] on div at bounding box center [30, 499] width 109 height 97
click at [41, 488] on div at bounding box center [30, 499] width 109 height 97
click at [78, 507] on div at bounding box center [30, 499] width 109 height 97
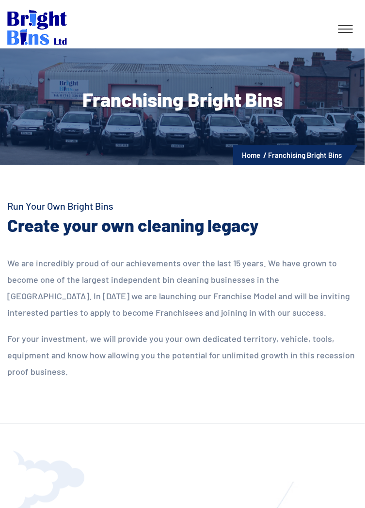
click at [78, 507] on div at bounding box center [30, 499] width 109 height 97
click at [347, 32] on icon at bounding box center [345, 32] width 15 height 1
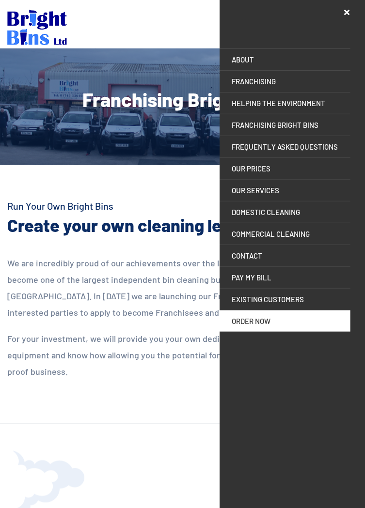
click at [78, 507] on div at bounding box center [30, 499] width 109 height 97
click at [59, 488] on div at bounding box center [30, 499] width 109 height 97
click at [78, 507] on div at bounding box center [30, 499] width 109 height 97
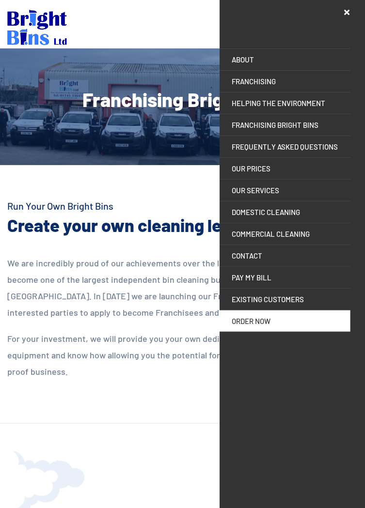
click at [78, 507] on div at bounding box center [30, 499] width 109 height 97
click at [78, 506] on div at bounding box center [30, 499] width 109 height 97
click at [78, 507] on div at bounding box center [30, 499] width 109 height 97
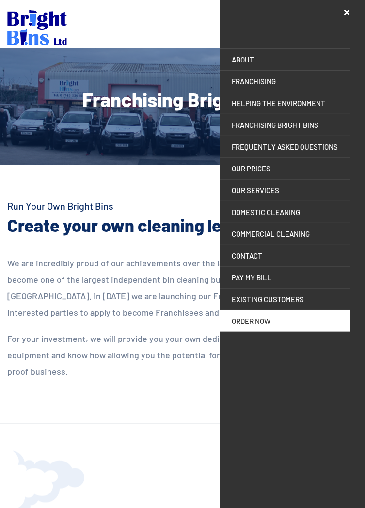
click at [78, 507] on div at bounding box center [30, 499] width 109 height 97
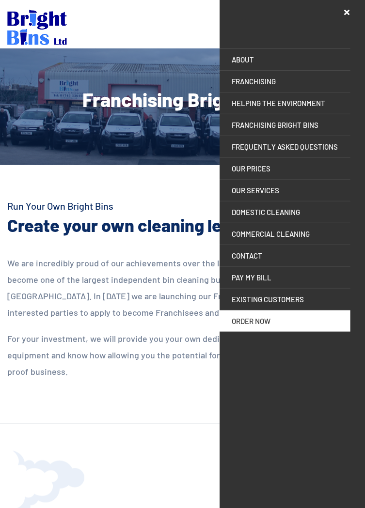
click at [78, 507] on div at bounding box center [30, 499] width 109 height 97
click at [77, 508] on div at bounding box center [30, 499] width 109 height 97
click at [23, 499] on div at bounding box center [30, 499] width 109 height 97
click at [77, 508] on div at bounding box center [30, 499] width 109 height 97
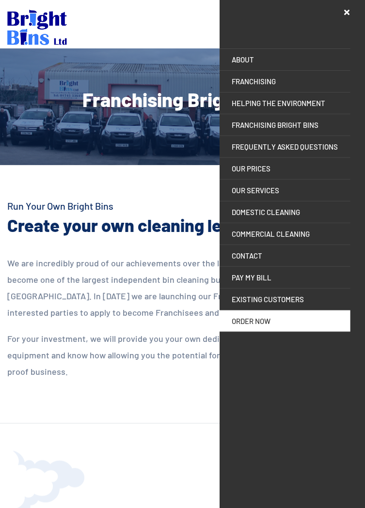
click at [59, 498] on div at bounding box center [30, 499] width 109 height 97
click at [78, 507] on div at bounding box center [30, 499] width 109 height 97
click at [78, 508] on div at bounding box center [30, 499] width 109 height 97
click at [78, 507] on div at bounding box center [30, 499] width 109 height 97
click at [77, 508] on div at bounding box center [30, 499] width 109 height 97
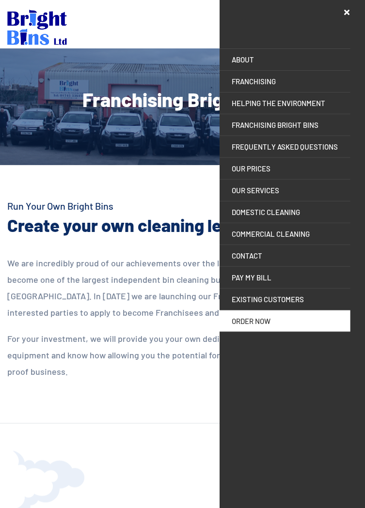
click at [78, 508] on div at bounding box center [30, 499] width 109 height 97
click at [77, 508] on div at bounding box center [30, 499] width 109 height 97
click at [77, 507] on div at bounding box center [30, 499] width 109 height 97
click at [77, 508] on div at bounding box center [30, 499] width 109 height 97
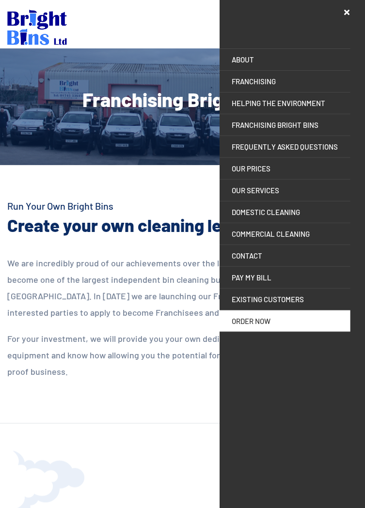
click at [78, 508] on div at bounding box center [30, 499] width 109 height 97
click at [78, 507] on div at bounding box center [30, 499] width 109 height 97
click at [260, 254] on link "CONTACT" at bounding box center [285, 255] width 131 height 21
click at [23, 507] on div at bounding box center [30, 499] width 109 height 97
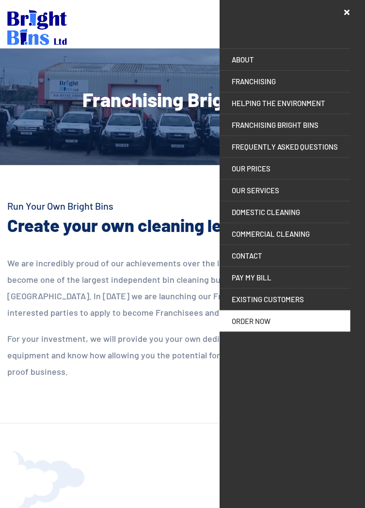
click at [23, 507] on div at bounding box center [30, 499] width 109 height 97
click at [23, 506] on div at bounding box center [30, 499] width 109 height 97
click at [23, 507] on div at bounding box center [30, 499] width 109 height 97
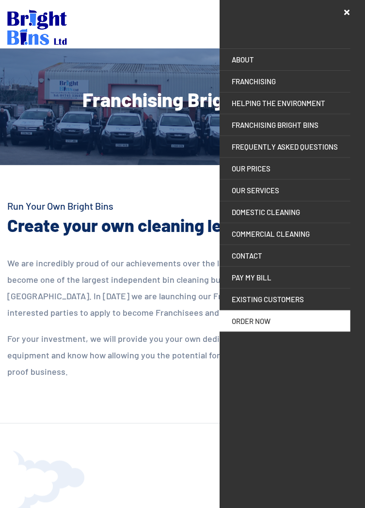
click at [23, 506] on div at bounding box center [30, 499] width 109 height 97
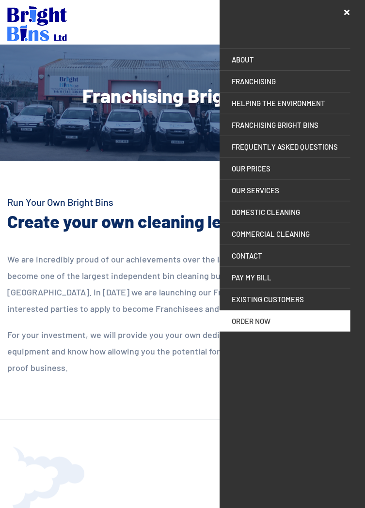
click at [23, 506] on div at bounding box center [30, 495] width 109 height 97
click at [31, 506] on div at bounding box center [30, 495] width 109 height 97
click at [23, 506] on div at bounding box center [30, 495] width 109 height 97
click at [59, 507] on div at bounding box center [30, 495] width 109 height 97
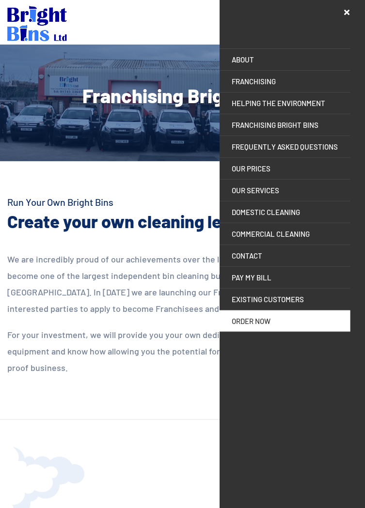
click at [23, 507] on div at bounding box center [30, 495] width 109 height 97
click at [31, 507] on div at bounding box center [30, 495] width 109 height 97
click at [23, 506] on div at bounding box center [30, 495] width 109 height 97
click at [31, 507] on div at bounding box center [30, 495] width 109 height 97
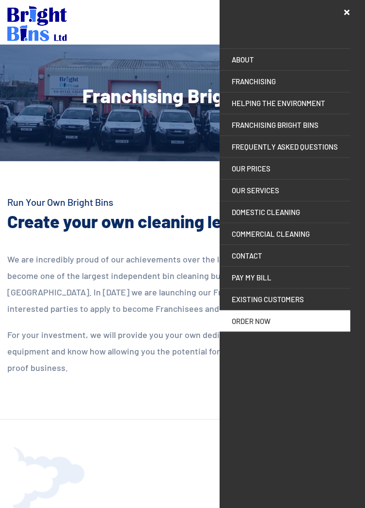
click at [23, 507] on div at bounding box center [30, 495] width 109 height 97
click at [23, 506] on div at bounding box center [30, 495] width 109 height 97
click at [31, 506] on div at bounding box center [30, 495] width 109 height 97
click at [23, 507] on div at bounding box center [30, 495] width 109 height 97
click at [31, 507] on div at bounding box center [30, 495] width 109 height 97
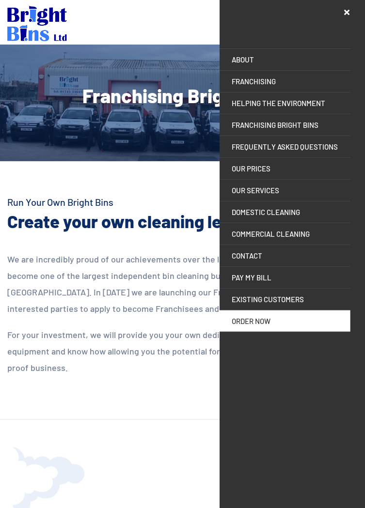
scroll to position [0, 0]
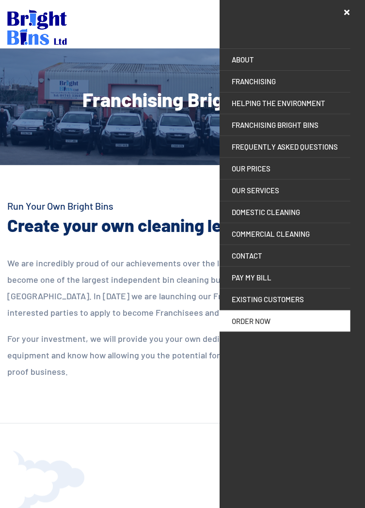
click at [31, 506] on div at bounding box center [30, 499] width 109 height 97
click at [23, 498] on div at bounding box center [30, 499] width 109 height 97
click at [31, 506] on div at bounding box center [30, 499] width 109 height 97
click at [23, 498] on div at bounding box center [30, 499] width 109 height 97
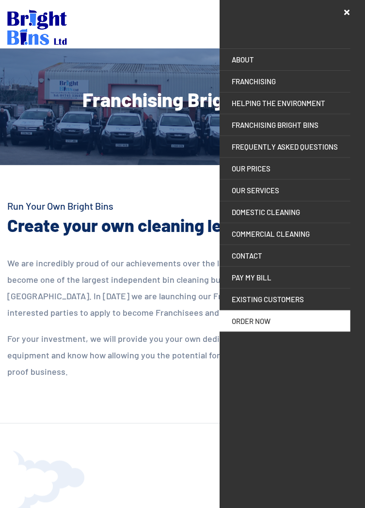
click at [23, 498] on div at bounding box center [30, 499] width 109 height 97
click at [59, 497] on div at bounding box center [30, 499] width 109 height 97
click at [23, 506] on div at bounding box center [30, 499] width 109 height 97
click at [23, 498] on div at bounding box center [30, 499] width 109 height 97
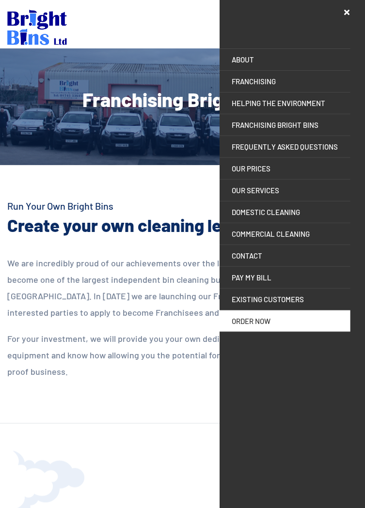
click at [23, 506] on div at bounding box center [30, 499] width 109 height 97
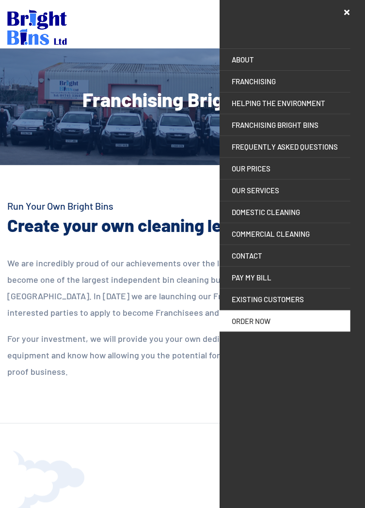
click at [78, 507] on div at bounding box center [30, 499] width 109 height 97
click at [23, 506] on div at bounding box center [30, 499] width 109 height 97
click at [23, 507] on div at bounding box center [30, 499] width 109 height 97
click at [257, 256] on link "CONTACT" at bounding box center [285, 255] width 131 height 21
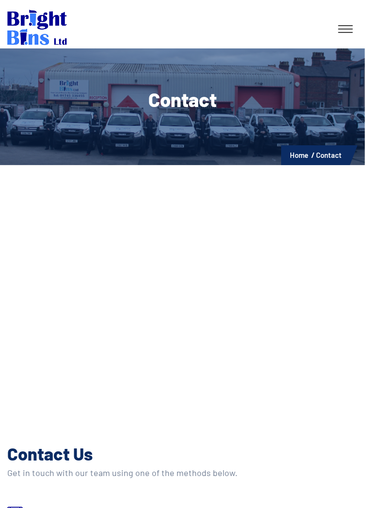
click at [77, 507] on p "Phone Line" at bounding box center [202, 512] width 309 height 13
click at [77, 508] on p "Phone Line" at bounding box center [202, 512] width 309 height 13
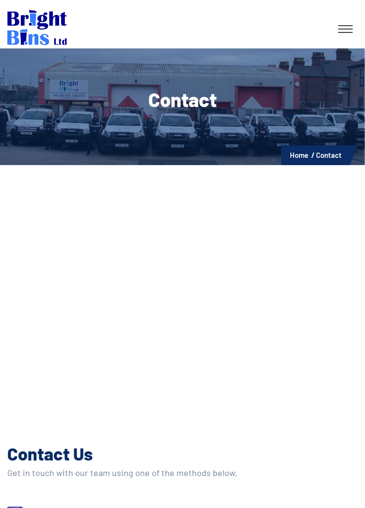
click at [78, 507] on p "Phone Line" at bounding box center [202, 512] width 309 height 13
click at [77, 507] on p "Phone Line" at bounding box center [202, 512] width 309 height 13
click at [78, 508] on p "Phone Line" at bounding box center [202, 512] width 309 height 13
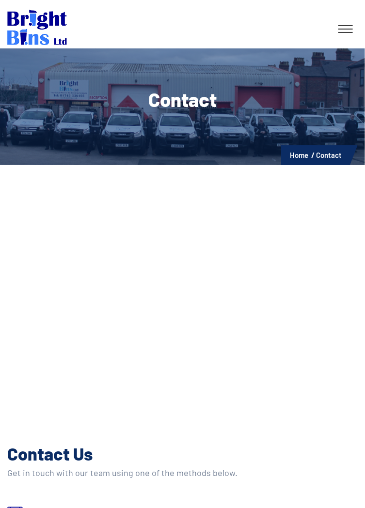
click at [78, 507] on p "Phone Line" at bounding box center [202, 512] width 309 height 13
click at [77, 507] on p "Phone Line" at bounding box center [202, 512] width 309 height 13
click at [78, 507] on p "Phone Line" at bounding box center [202, 512] width 309 height 13
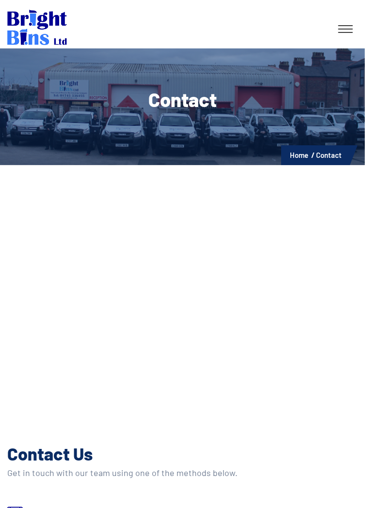
click at [78, 507] on p "Phone Line" at bounding box center [202, 512] width 309 height 13
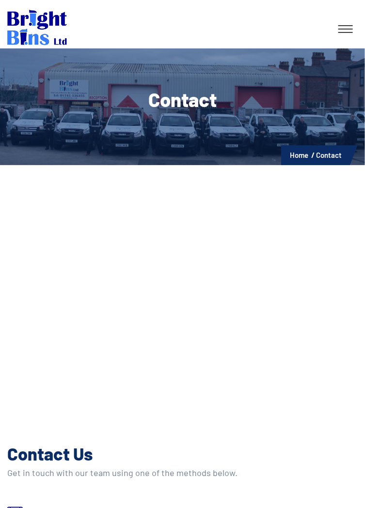
click at [78, 507] on p "Phone Line" at bounding box center [202, 512] width 309 height 13
click at [77, 507] on p "Phone Line" at bounding box center [202, 512] width 309 height 13
click at [78, 507] on p "Phone Line" at bounding box center [202, 512] width 309 height 13
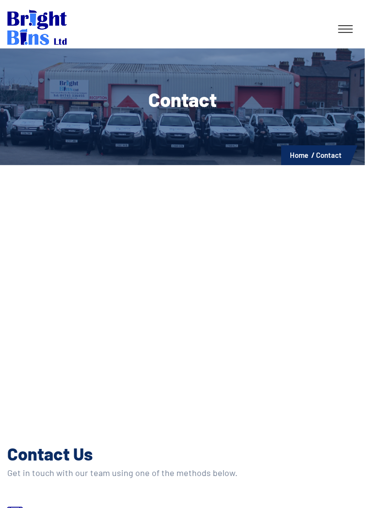
click at [77, 507] on p "Phone Line" at bounding box center [202, 512] width 309 height 13
click at [78, 507] on p "Phone Line" at bounding box center [202, 512] width 309 height 13
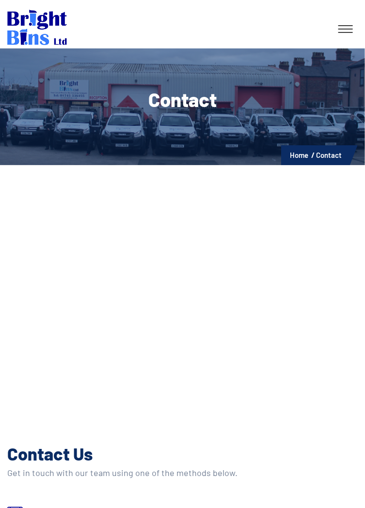
click at [78, 507] on p "Phone Line" at bounding box center [202, 512] width 309 height 13
click at [78, 508] on p "Phone Line" at bounding box center [202, 512] width 309 height 13
click at [78, 507] on p "Phone Line" at bounding box center [202, 512] width 309 height 13
click at [77, 507] on p "Phone Line" at bounding box center [202, 512] width 309 height 13
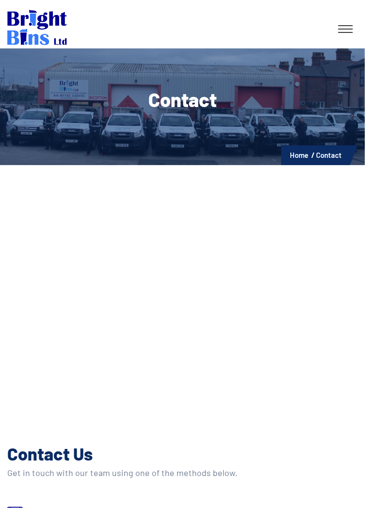
click at [78, 507] on p "Phone Line" at bounding box center [202, 512] width 309 height 13
click at [77, 507] on p "Phone Line" at bounding box center [202, 512] width 309 height 13
click at [78, 507] on p "Phone Line" at bounding box center [202, 512] width 309 height 13
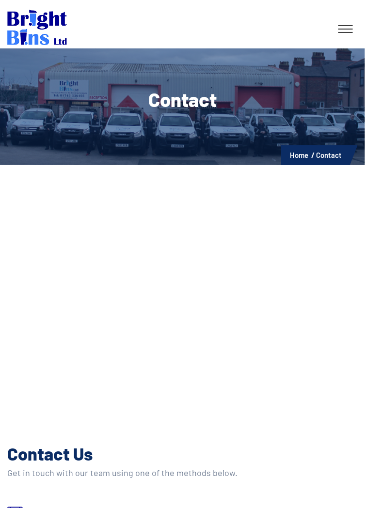
click at [78, 507] on p "Phone Line" at bounding box center [202, 512] width 309 height 13
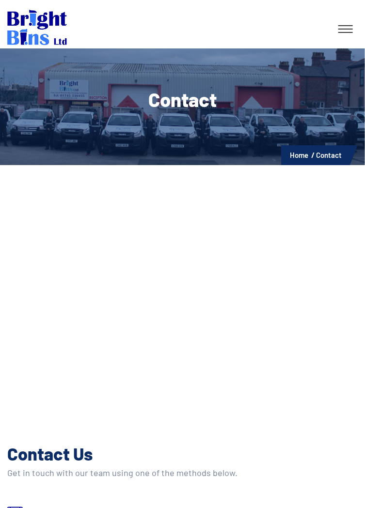
click at [77, 507] on p "Phone Line" at bounding box center [202, 512] width 309 height 13
click at [78, 507] on p "Phone Line" at bounding box center [202, 512] width 309 height 13
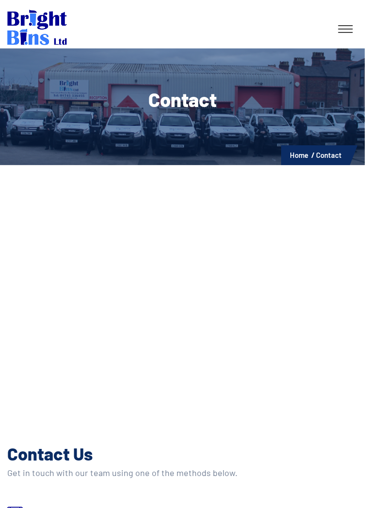
click at [78, 507] on p "Phone Line" at bounding box center [202, 512] width 309 height 13
click at [77, 507] on p "Phone Line" at bounding box center [202, 512] width 309 height 13
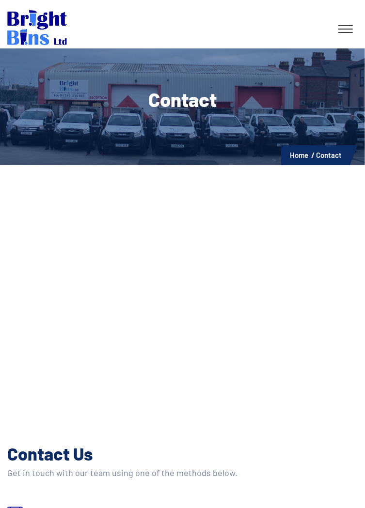
click at [77, 507] on p "Phone Line" at bounding box center [202, 512] width 309 height 13
click at [78, 507] on p "Phone Line" at bounding box center [202, 512] width 309 height 13
click at [77, 507] on p "Phone Line" at bounding box center [202, 512] width 309 height 13
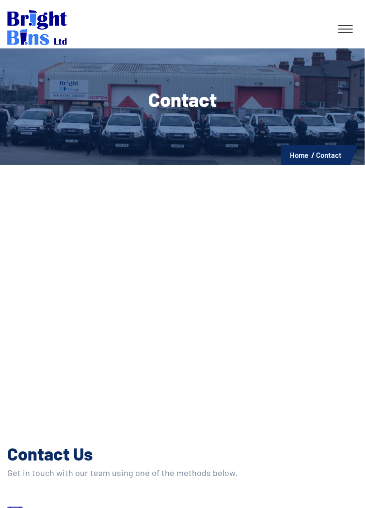
click at [78, 507] on p "Phone Line" at bounding box center [202, 512] width 309 height 13
click at [78, 508] on p "Phone Line" at bounding box center [202, 512] width 309 height 13
click at [77, 507] on p "Phone Line" at bounding box center [202, 512] width 309 height 13
click at [78, 508] on p "Phone Line" at bounding box center [202, 512] width 309 height 13
click at [78, 507] on p "Phone Line" at bounding box center [202, 512] width 309 height 13
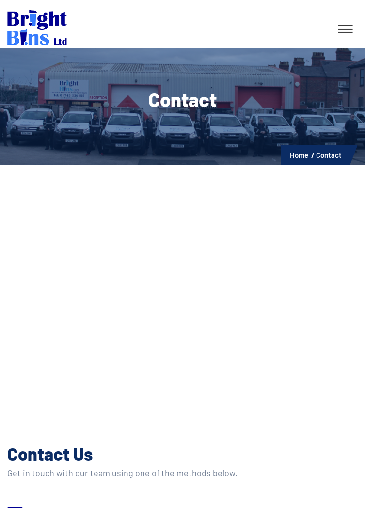
click at [78, 507] on p "Phone Line" at bounding box center [202, 512] width 309 height 13
click at [77, 507] on p "Phone Line" at bounding box center [202, 512] width 309 height 13
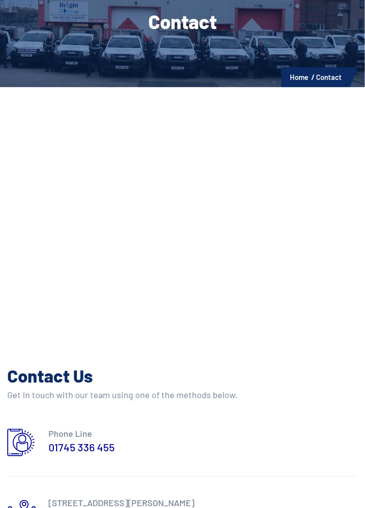
click at [23, 508] on section "Contact Us Get in touch with our team using one of the methods below. Phone Lin…" at bounding box center [182, 458] width 365 height 249
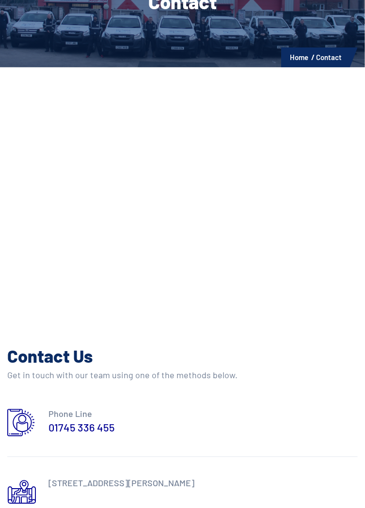
click at [23, 508] on section "Contact Us Get in touch with our team using one of the methods below. Phone Lin…" at bounding box center [182, 438] width 365 height 249
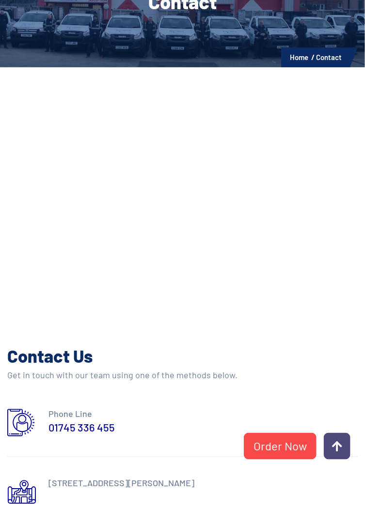
click at [22, 508] on section "Contact Us Get in touch with our team using one of the methods below. Phone Lin…" at bounding box center [182, 438] width 365 height 249
click at [23, 508] on section "Contact Us Get in touch with our team using one of the methods below. Phone Lin…" at bounding box center [182, 438] width 365 height 249
click at [22, 508] on section "Contact Us Get in touch with our team using one of the methods below. Phone Lin…" at bounding box center [182, 438] width 365 height 249
click at [23, 508] on section "Contact Us Get in touch with our team using one of the methods below. Phone Lin…" at bounding box center [182, 438] width 365 height 249
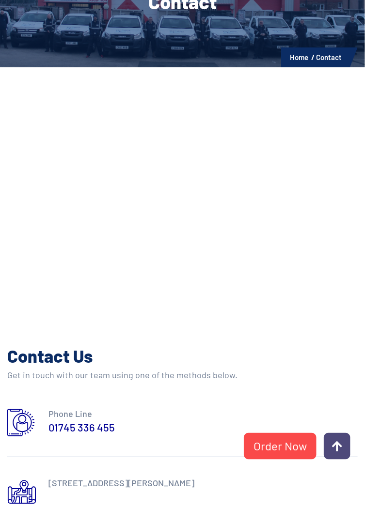
click at [23, 508] on section "Contact Us Get in touch with our team using one of the methods below. Phone Lin…" at bounding box center [182, 438] width 365 height 249
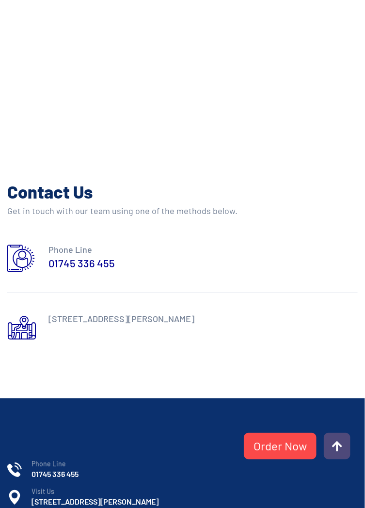
scroll to position [270, 0]
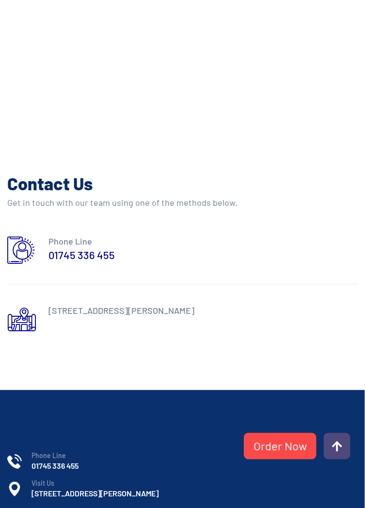
click at [23, 508] on div "Phone Line 01745 336 455 Visit Us UNIT 2 BRIDGE BUSINESS PARK, MARSH RD, RHYL, …" at bounding box center [182, 468] width 365 height 155
click at [22, 508] on div "Phone Line 01745 336 455 Visit Us UNIT 2 BRIDGE BUSINESS PARK, MARSH RD, RHYL, …" at bounding box center [182, 468] width 365 height 155
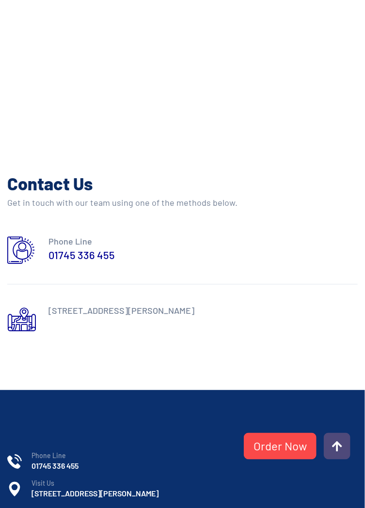
click at [22, 508] on div "Phone Line 01745 336 455 Visit Us UNIT 2 BRIDGE BUSINESS PARK, MARSH RD, RHYL, …" at bounding box center [182, 468] width 365 height 155
click at [23, 508] on div "Phone Line 01745 336 455 Visit Us UNIT 2 BRIDGE BUSINESS PARK, MARSH RD, RHYL, …" at bounding box center [182, 468] width 365 height 155
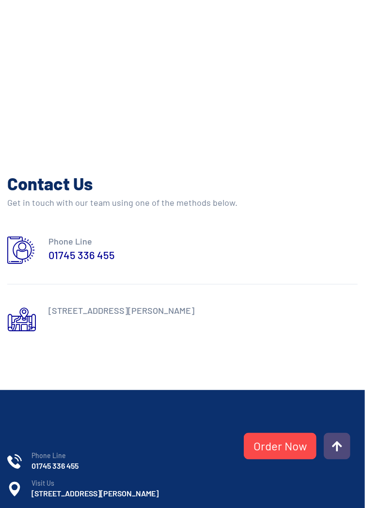
click at [23, 508] on div "Phone Line 01745 336 455 Visit Us UNIT 2 BRIDGE BUSINESS PARK, MARSH RD, RHYL, …" at bounding box center [182, 468] width 365 height 155
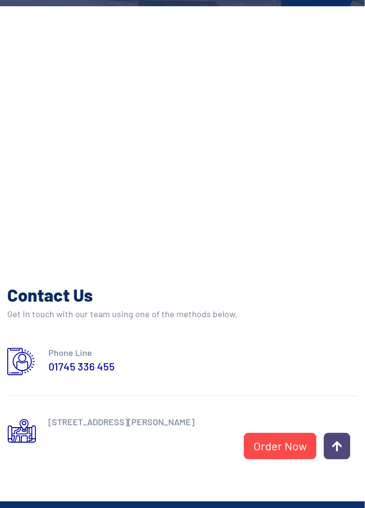
scroll to position [22, 0]
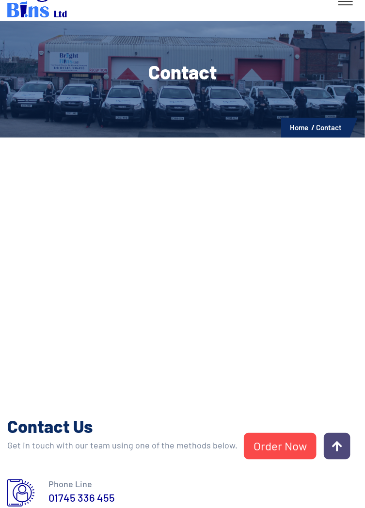
click at [22, 506] on icon at bounding box center [21, 493] width 29 height 30
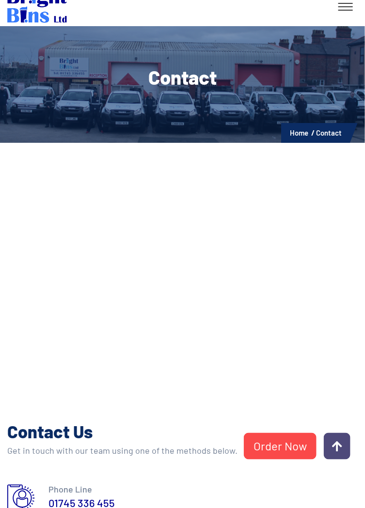
click at [23, 499] on icon at bounding box center [21, 499] width 29 height 30
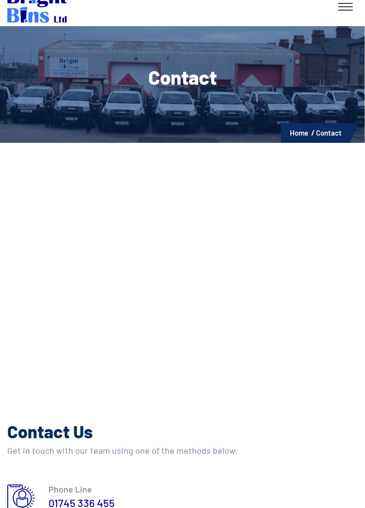
click at [23, 498] on icon at bounding box center [21, 499] width 29 height 30
click at [78, 507] on link "01745 336 455" at bounding box center [81, 503] width 66 height 15
click at [23, 498] on icon at bounding box center [21, 499] width 29 height 30
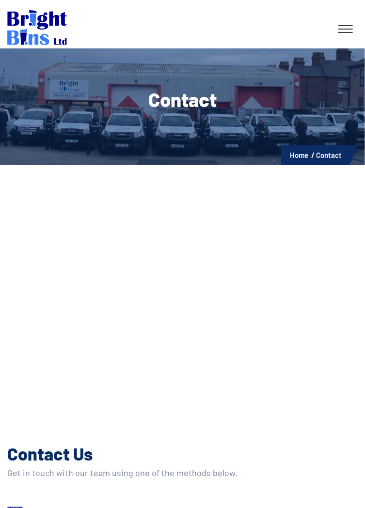
click at [78, 507] on p "Phone Line" at bounding box center [202, 512] width 309 height 13
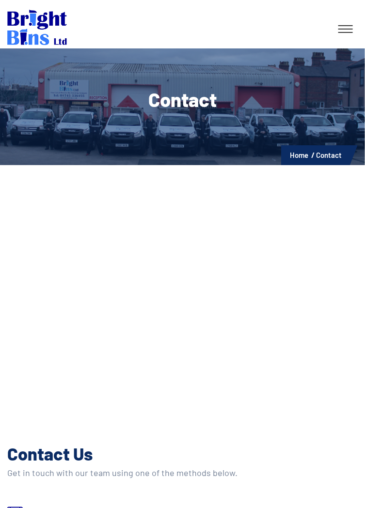
click at [78, 507] on p "Phone Line" at bounding box center [202, 512] width 309 height 13
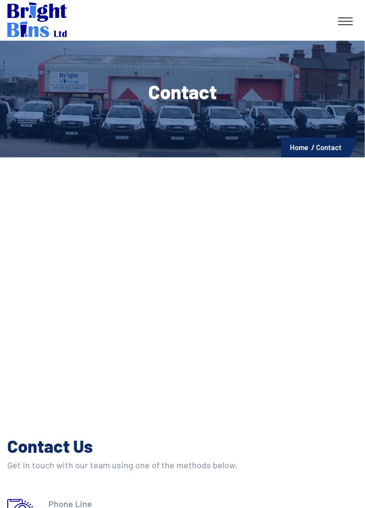
click at [23, 506] on icon at bounding box center [21, 513] width 29 height 30
click at [31, 498] on icon at bounding box center [21, 513] width 29 height 30
click at [23, 507] on icon at bounding box center [21, 513] width 29 height 30
click at [23, 506] on icon at bounding box center [21, 513] width 29 height 30
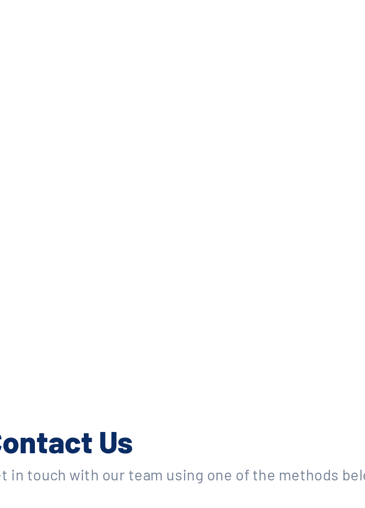
click at [31, 487] on div "Contact Us Get in touch with our team using one of the methods below. Phone Lin…" at bounding box center [182, 516] width 350 height 215
click at [31, 488] on div "Contact Us Get in touch with our team using one of the methods below. Phone Lin…" at bounding box center [182, 516] width 350 height 215
click at [49, 488] on div "Contact Us Get in touch with our team using one of the methods below. Phone Lin…" at bounding box center [182, 516] width 350 height 215
click at [31, 488] on div "Contact Us Get in touch with our team using one of the methods below. Phone Lin…" at bounding box center [182, 516] width 350 height 215
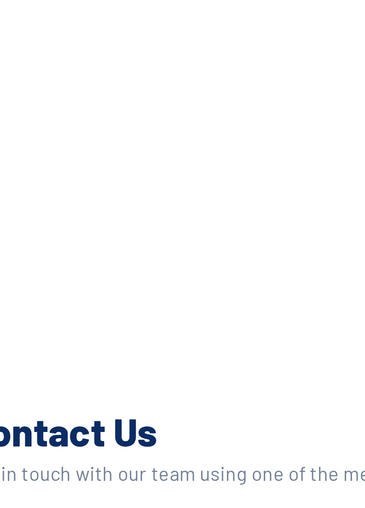
click at [34, 487] on div "Contact Us Get in touch with our team using one of the methods below. Phone Lin…" at bounding box center [182, 516] width 350 height 215
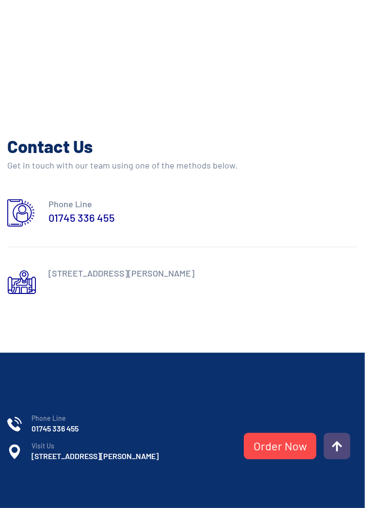
scroll to position [322, 0]
